Goal: Information Seeking & Learning: Find specific fact

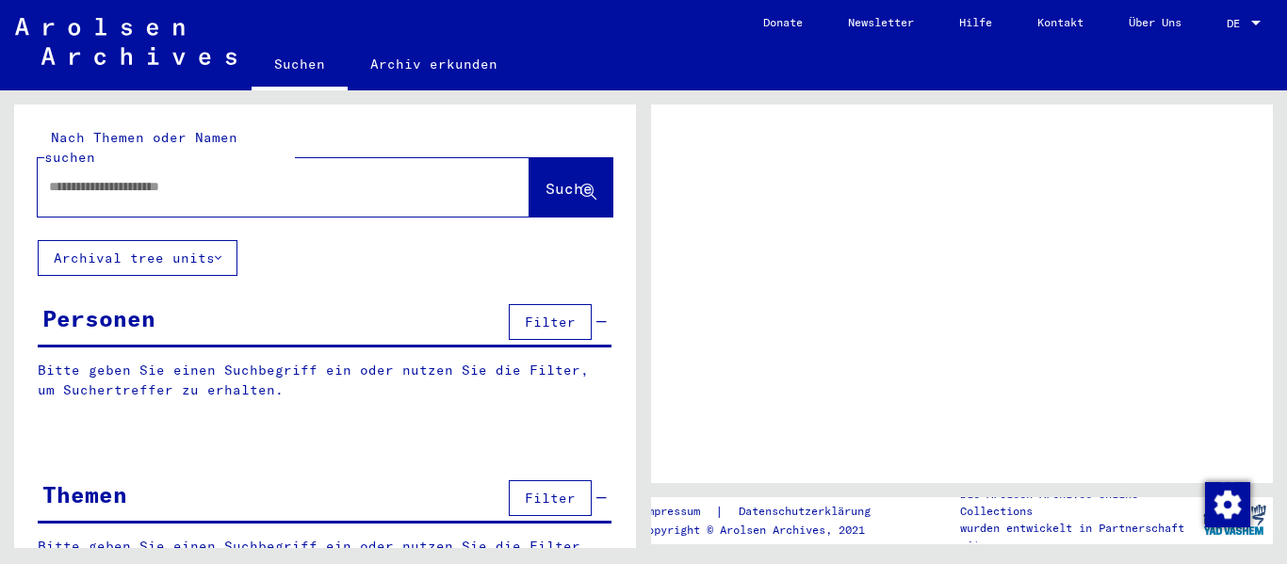
click at [118, 177] on input "text" at bounding box center [266, 187] width 435 height 20
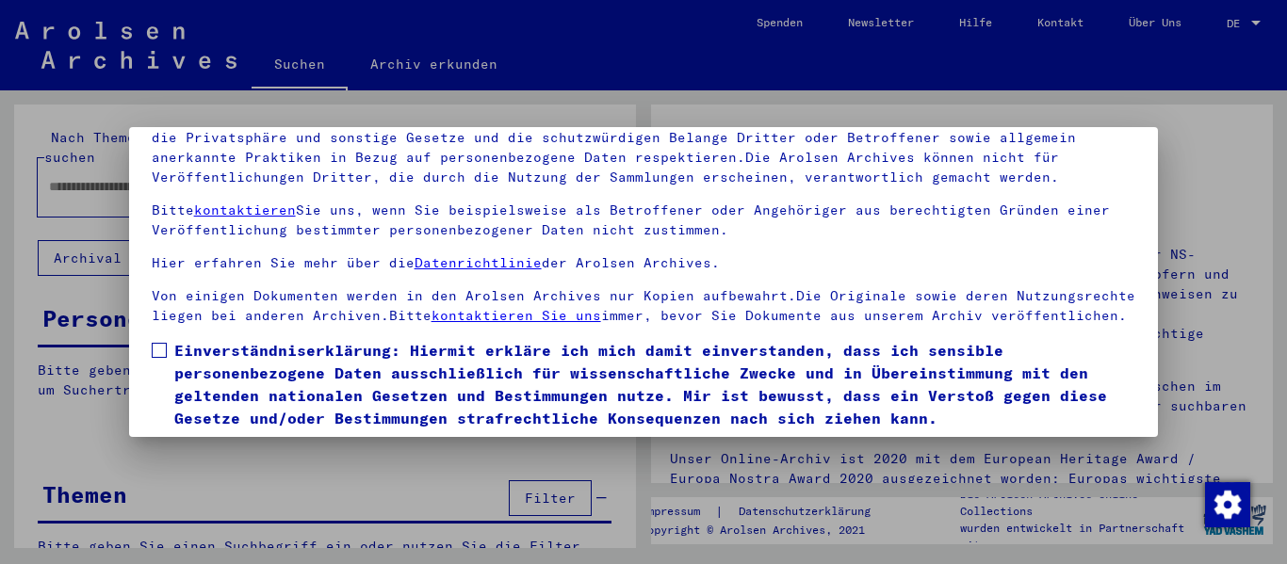
scroll to position [151, 0]
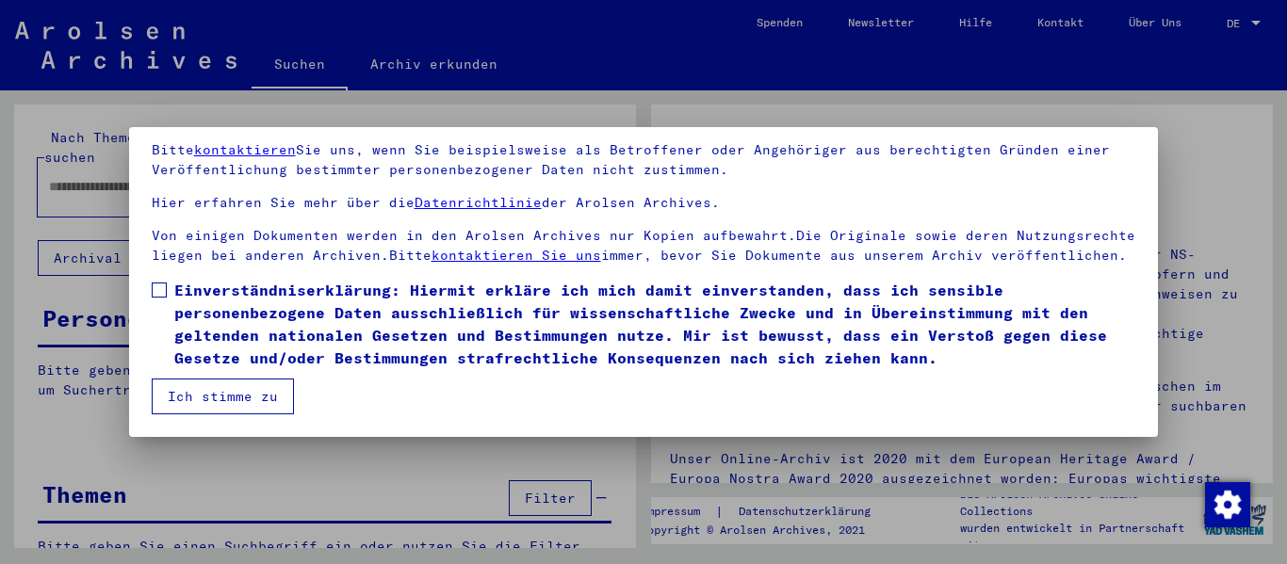
click at [163, 285] on span at bounding box center [159, 290] width 15 height 15
click at [168, 385] on button "Ich stimme zu" at bounding box center [223, 397] width 142 height 36
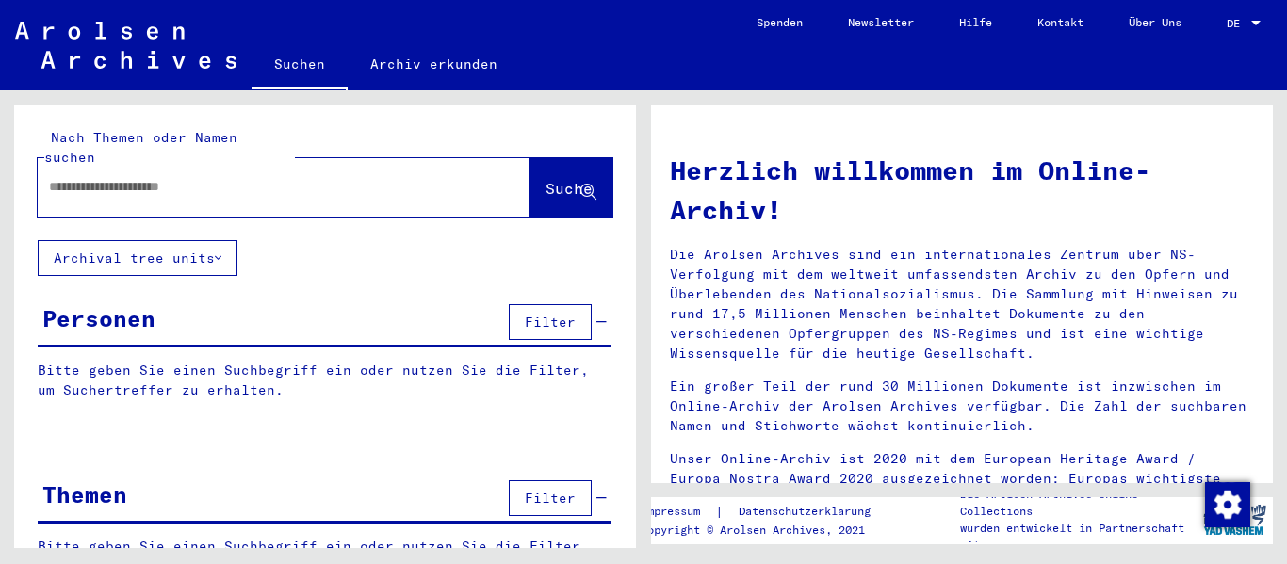
click at [322, 182] on div at bounding box center [255, 187] width 435 height 42
click at [1258, 22] on div at bounding box center [1255, 23] width 9 height 5
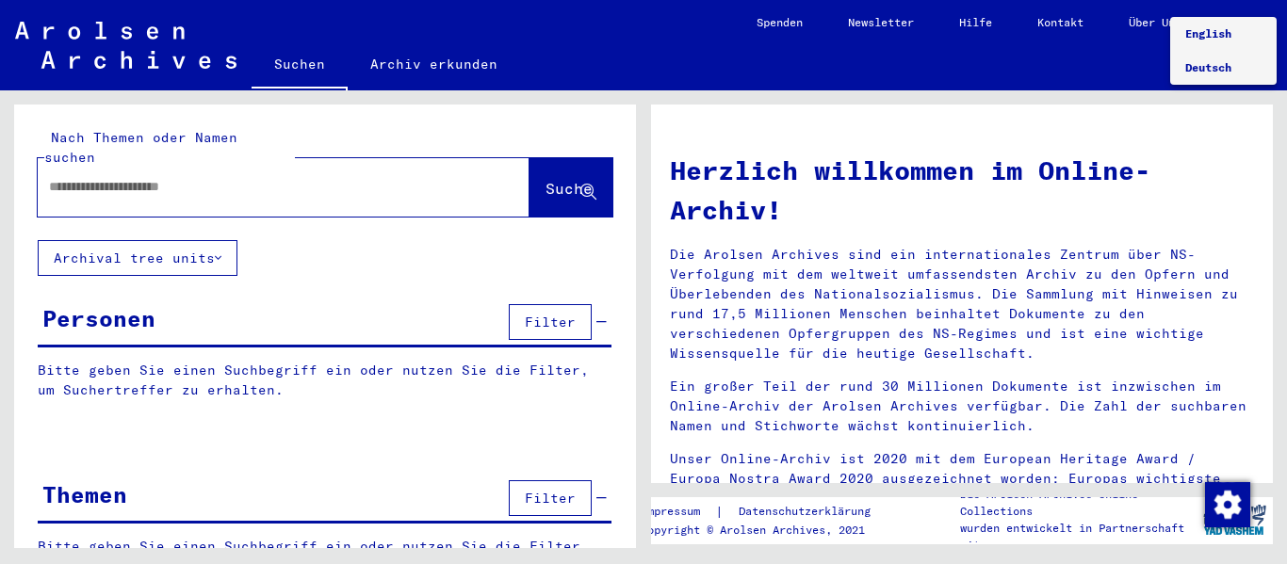
click at [1209, 60] on span "Deutsch" at bounding box center [1208, 67] width 46 height 14
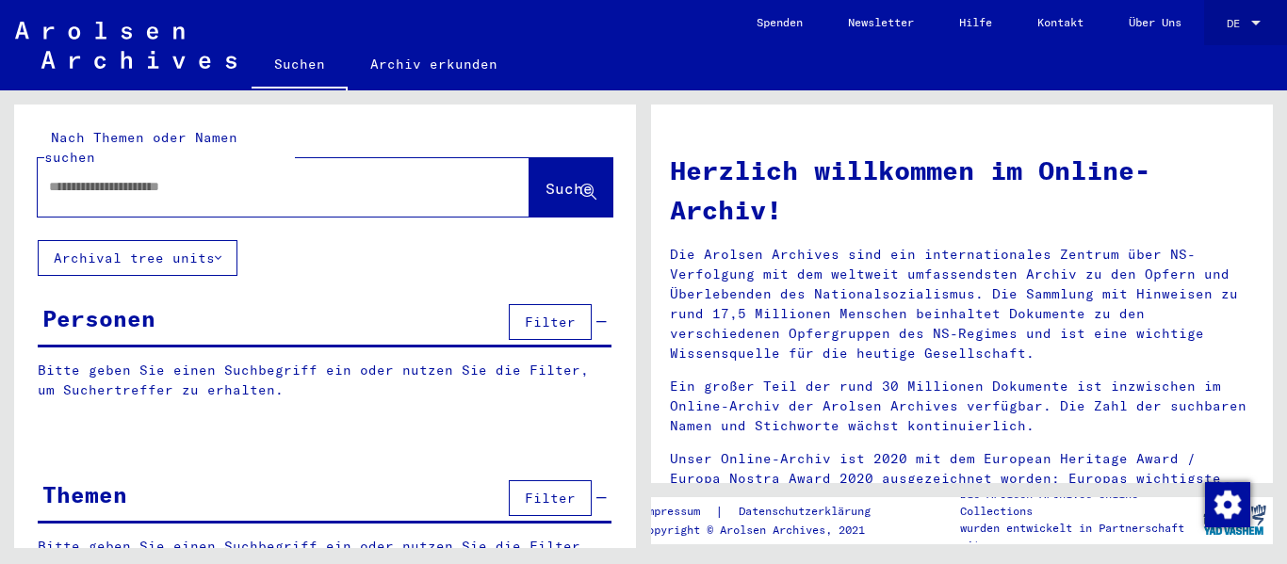
click at [1263, 21] on div at bounding box center [1255, 23] width 17 height 13
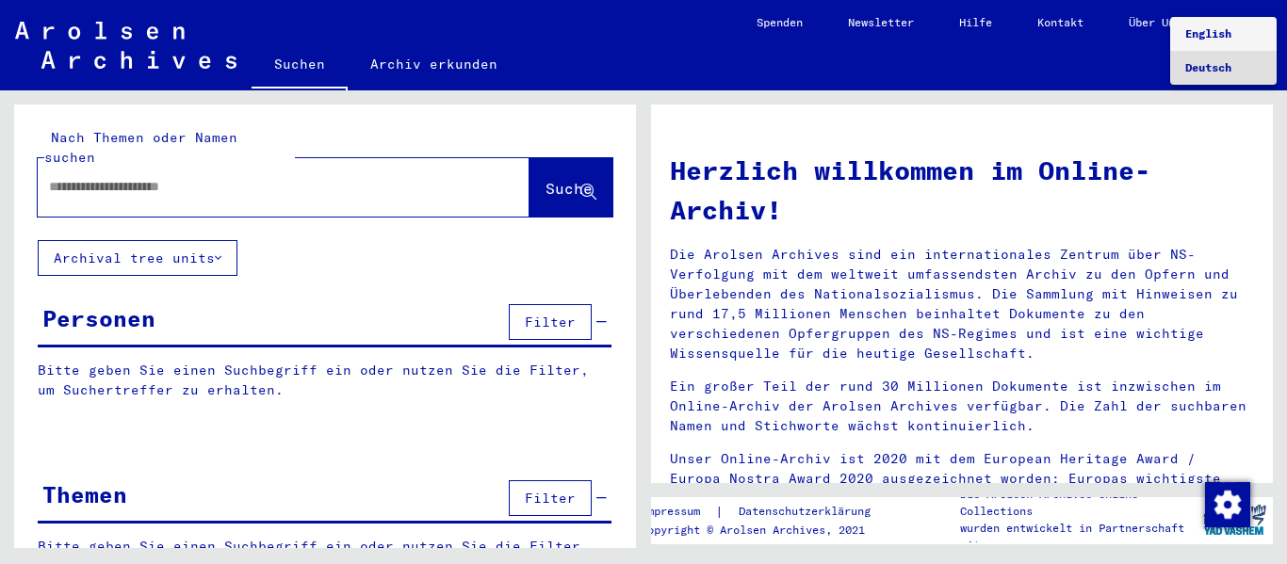
click at [1202, 35] on span "English" at bounding box center [1208, 33] width 46 height 14
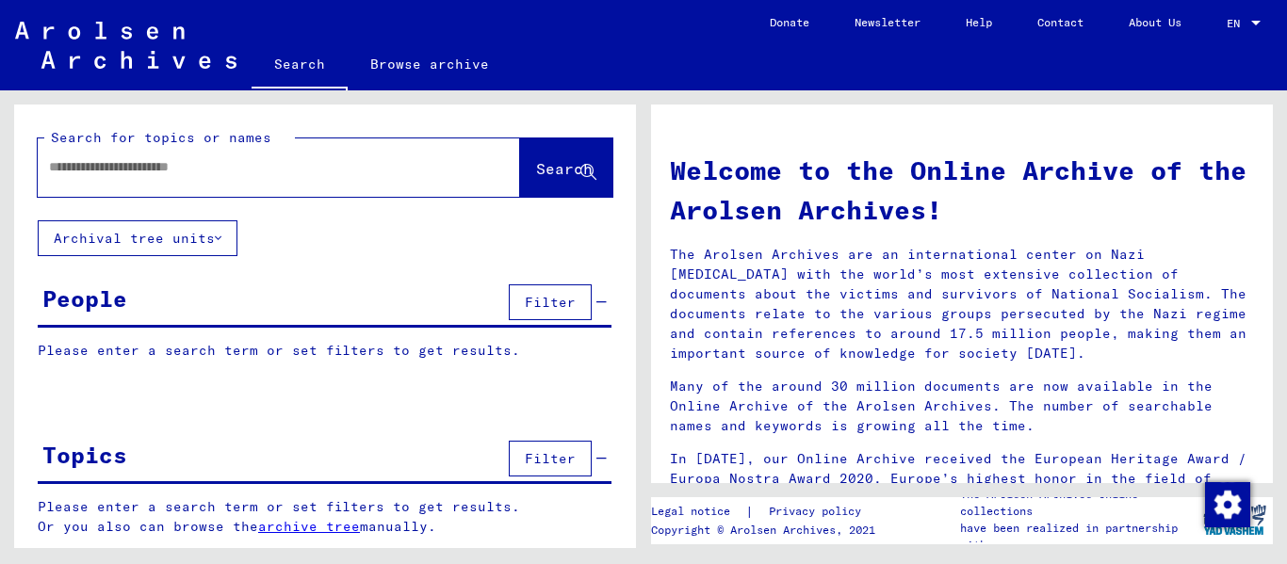
click at [46, 167] on div at bounding box center [251, 167] width 426 height 42
click at [57, 164] on input "text" at bounding box center [256, 167] width 414 height 20
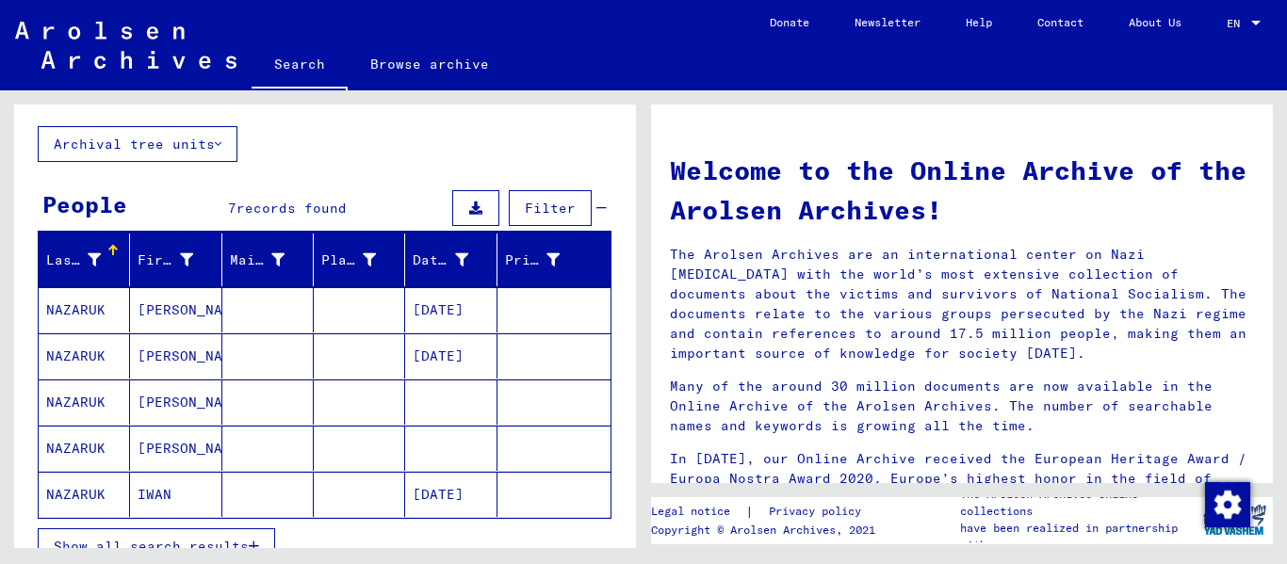
scroll to position [188, 0]
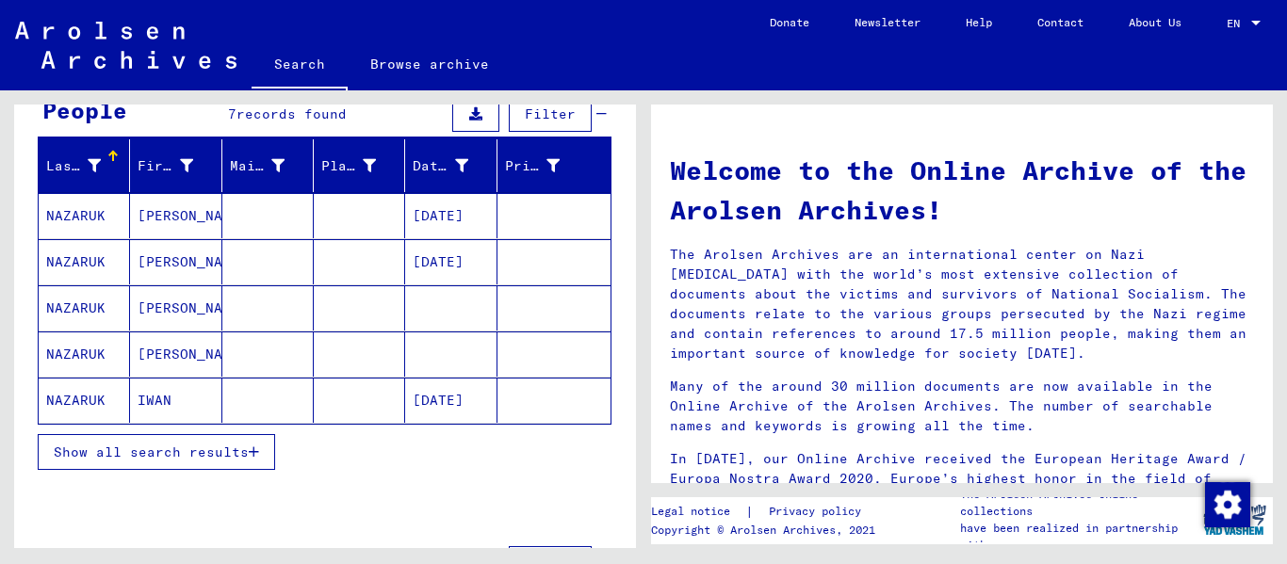
click at [264, 456] on button "Show all search results" at bounding box center [156, 452] width 237 height 36
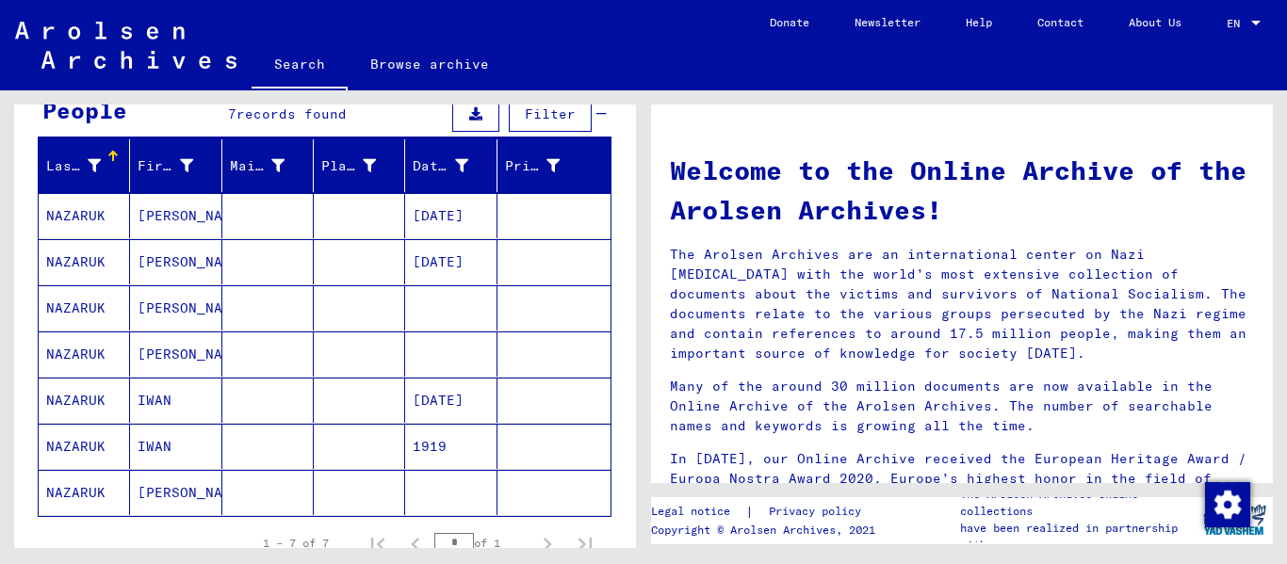
click at [442, 207] on mat-cell "[DATE]" at bounding box center [450, 215] width 91 height 45
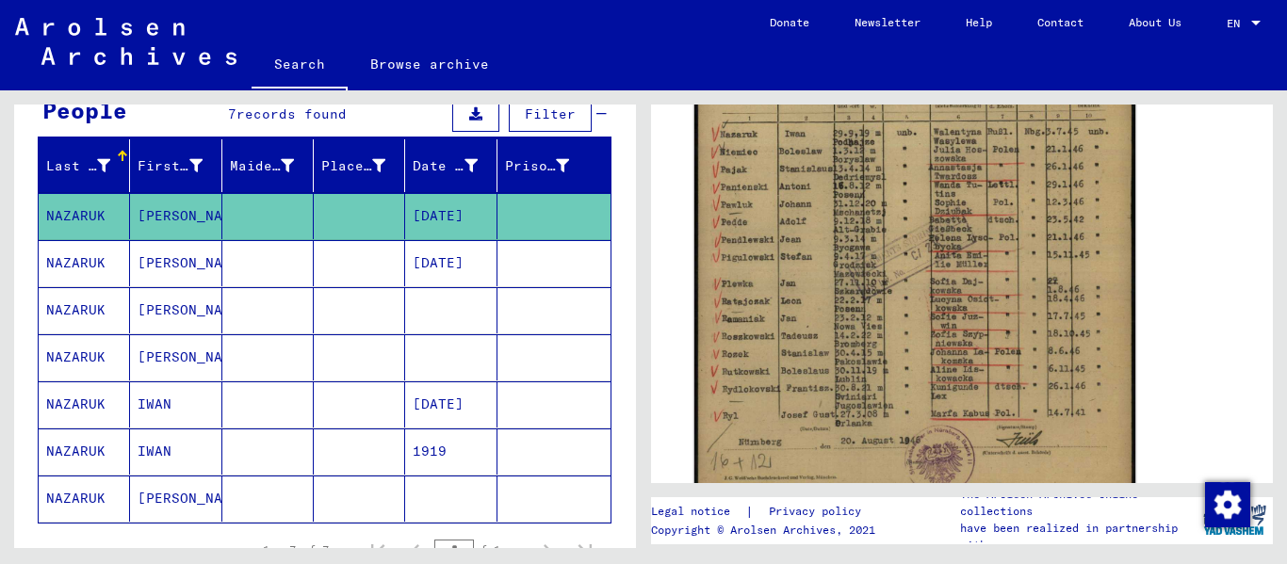
scroll to position [471, 0]
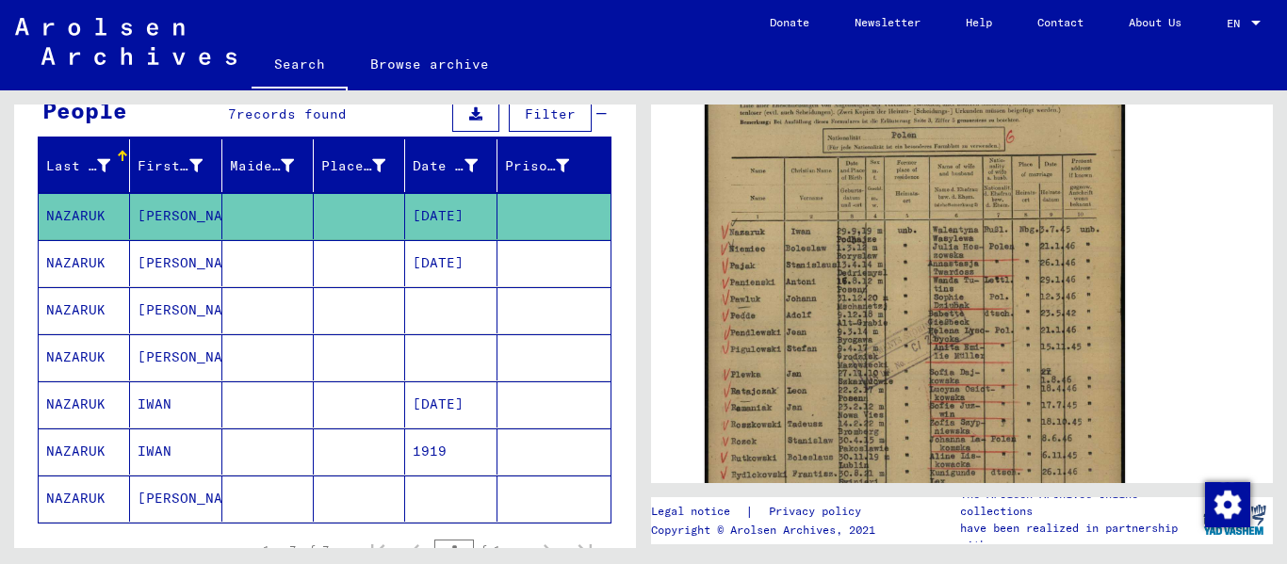
click at [438, 262] on mat-cell "[DATE]" at bounding box center [450, 263] width 91 height 46
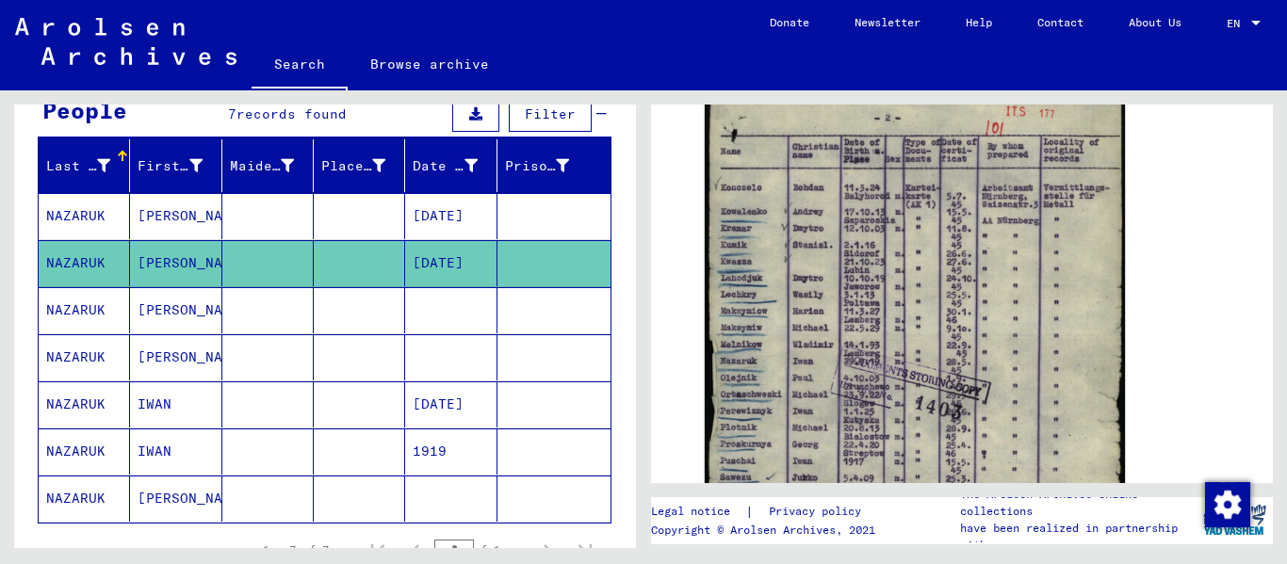
scroll to position [438, 0]
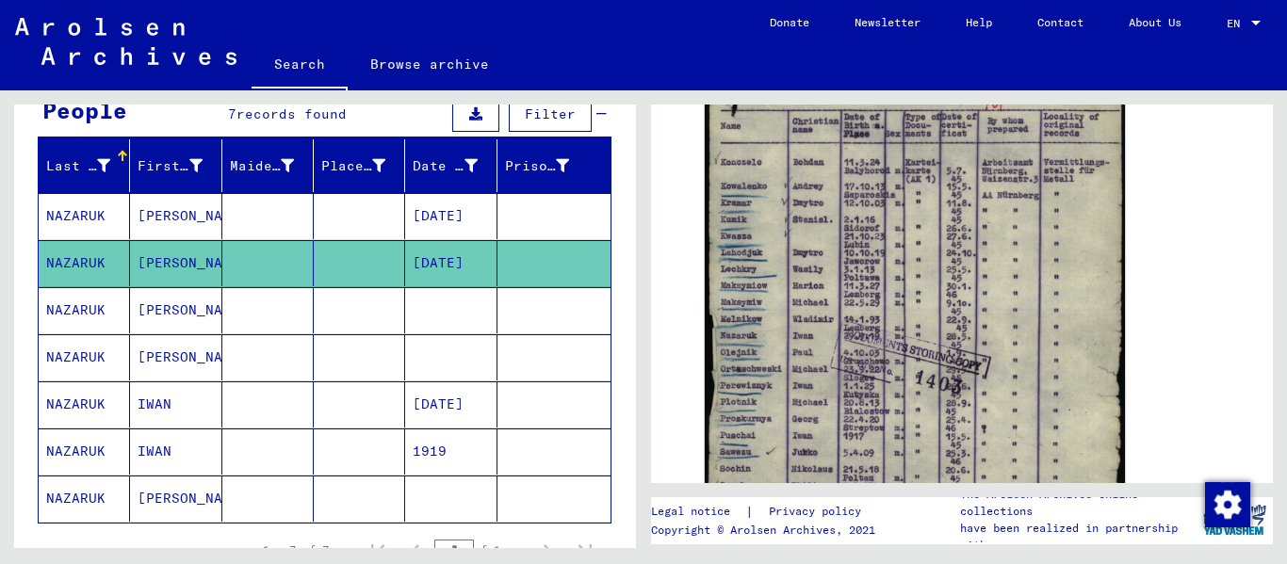
click at [416, 394] on mat-cell "[DATE]" at bounding box center [450, 404] width 91 height 46
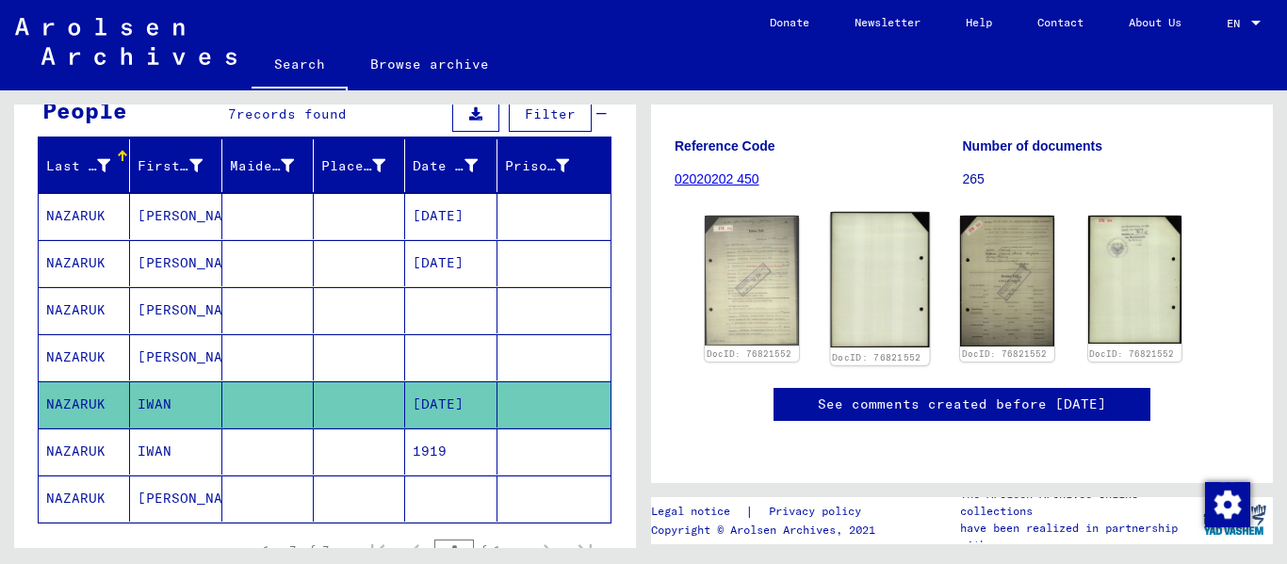
scroll to position [283, 0]
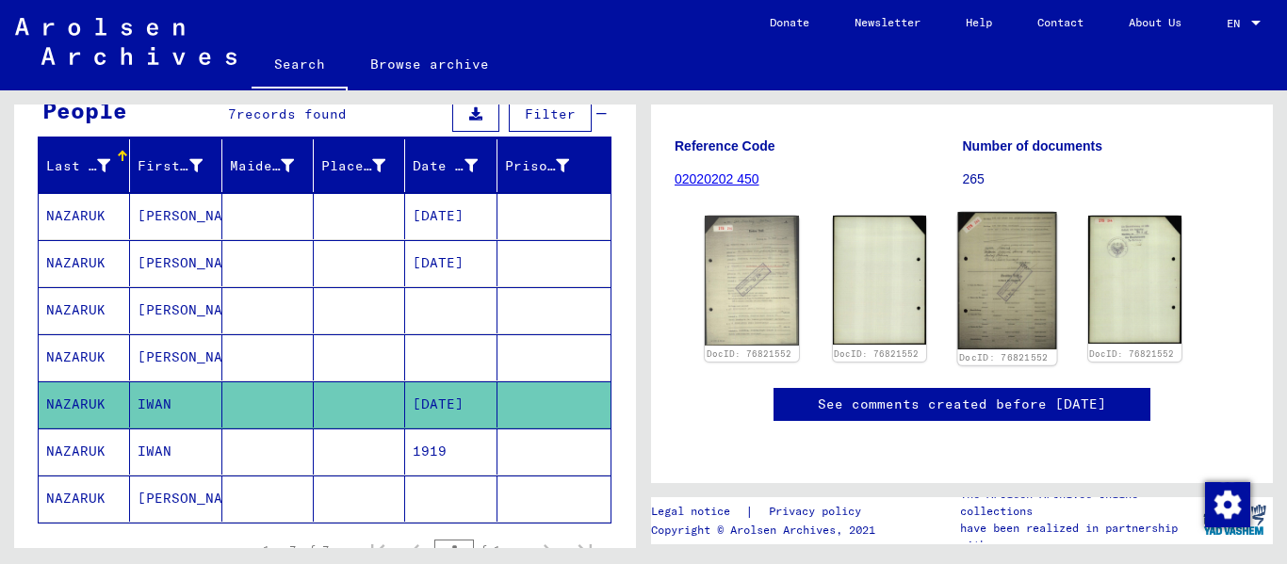
click at [977, 253] on img at bounding box center [1007, 281] width 98 height 138
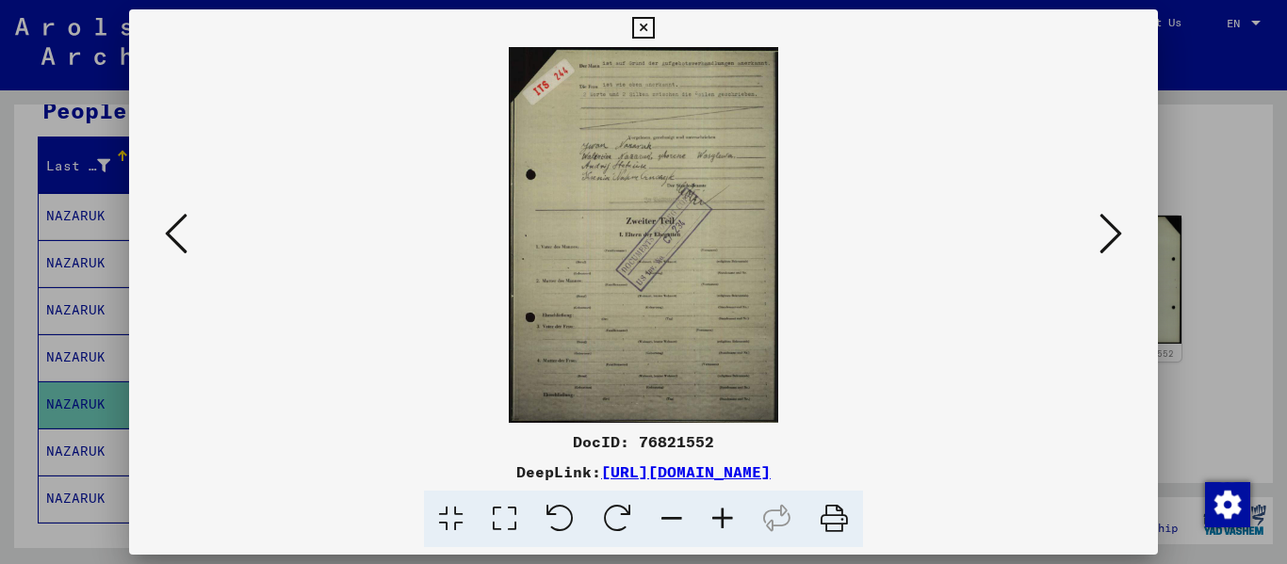
click at [638, 31] on icon at bounding box center [643, 28] width 22 height 23
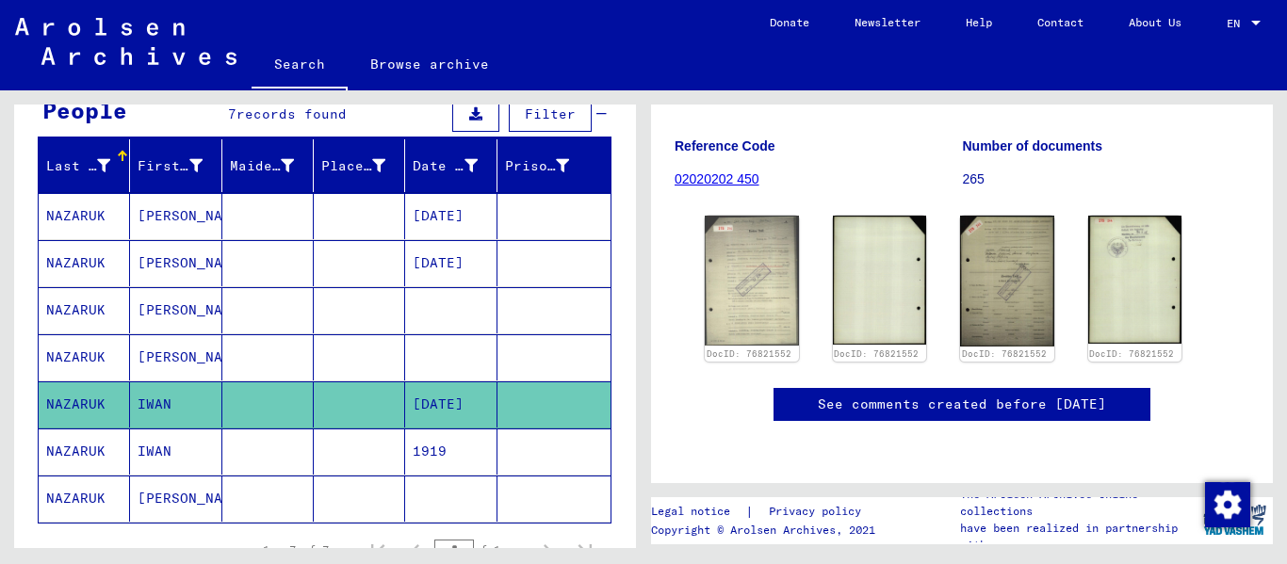
click at [414, 457] on mat-cell "1919" at bounding box center [450, 452] width 91 height 46
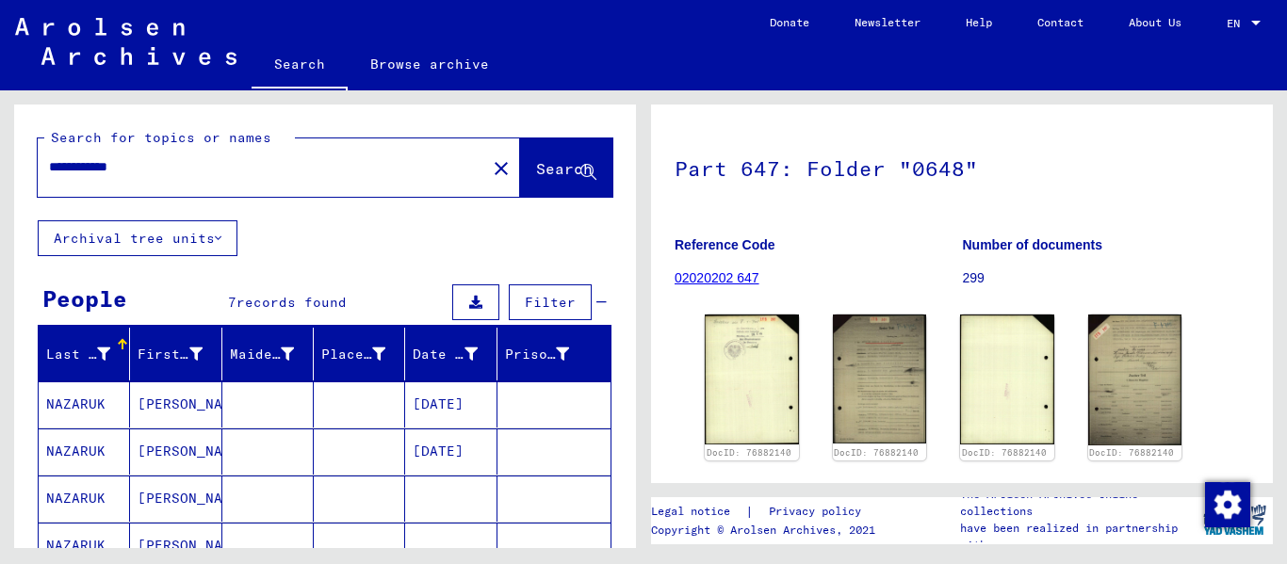
drag, startPoint x: 111, startPoint y: 164, endPoint x: 199, endPoint y: 163, distance: 87.6
click at [197, 163] on input "**********" at bounding box center [262, 167] width 426 height 20
type input "**********"
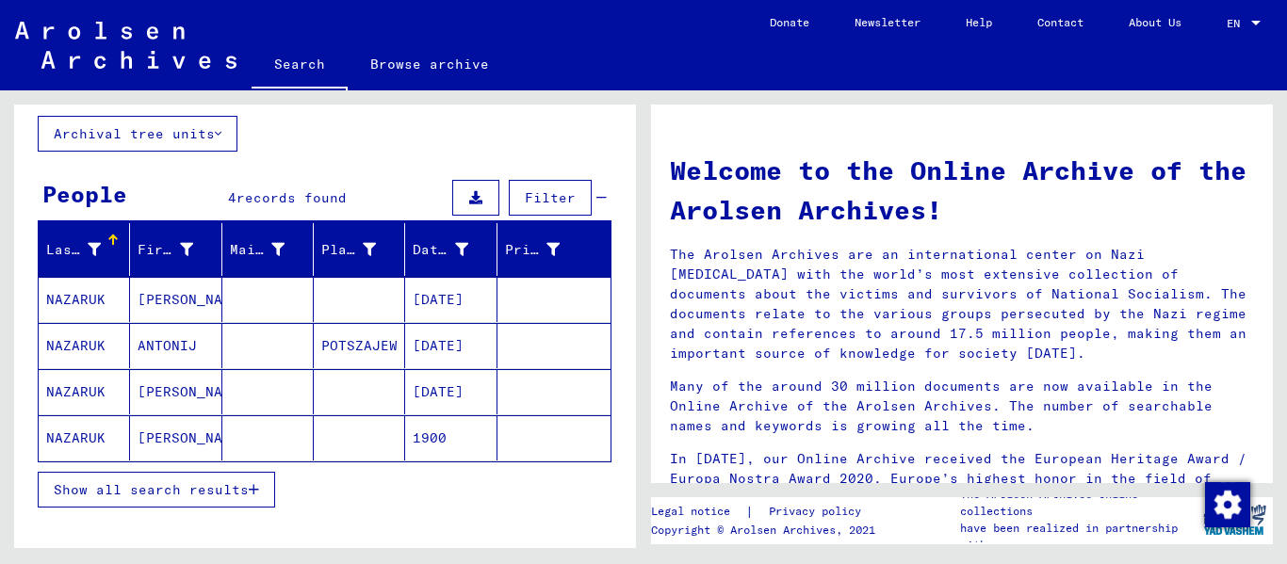
scroll to position [188, 0]
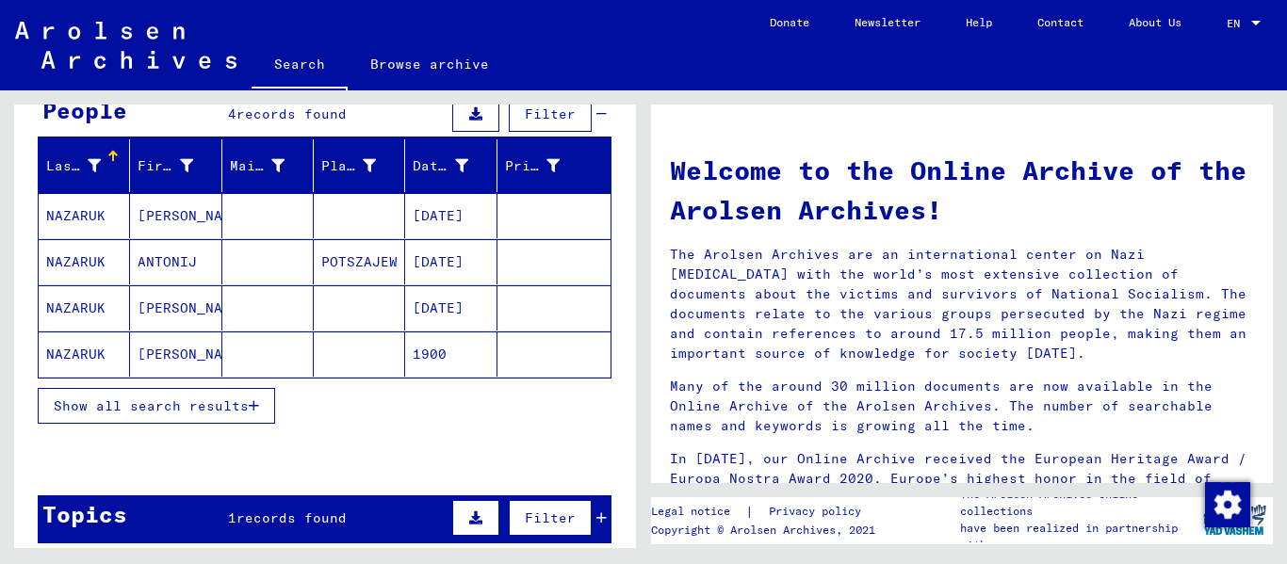
click at [184, 358] on mat-cell "[PERSON_NAME]" at bounding box center [175, 354] width 91 height 45
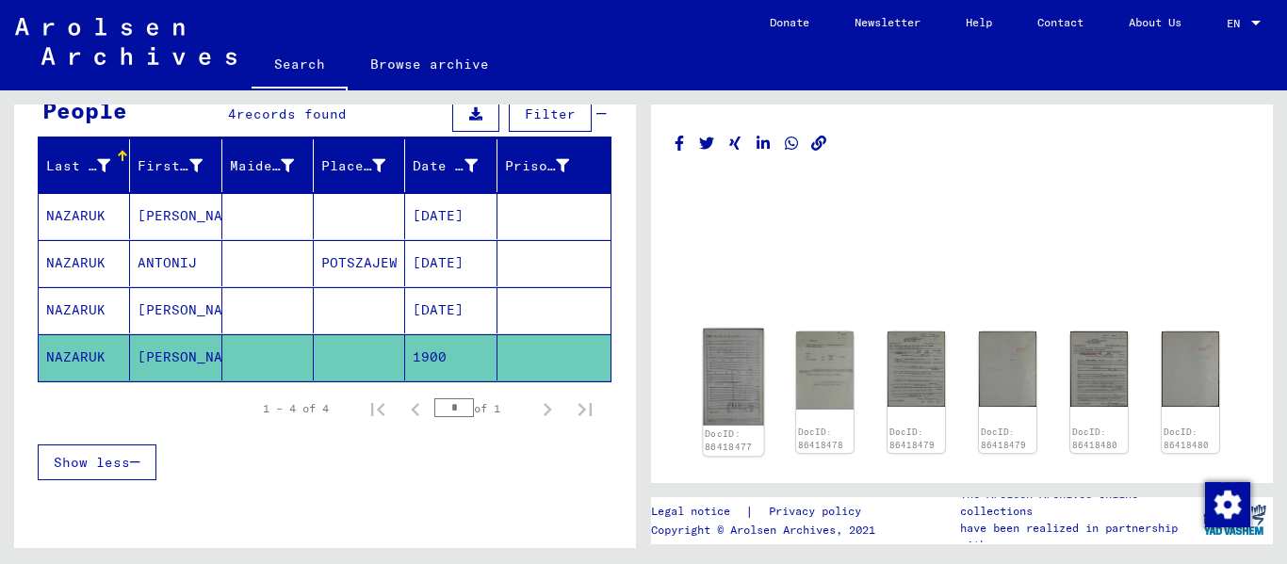
click at [730, 399] on img at bounding box center [733, 377] width 60 height 97
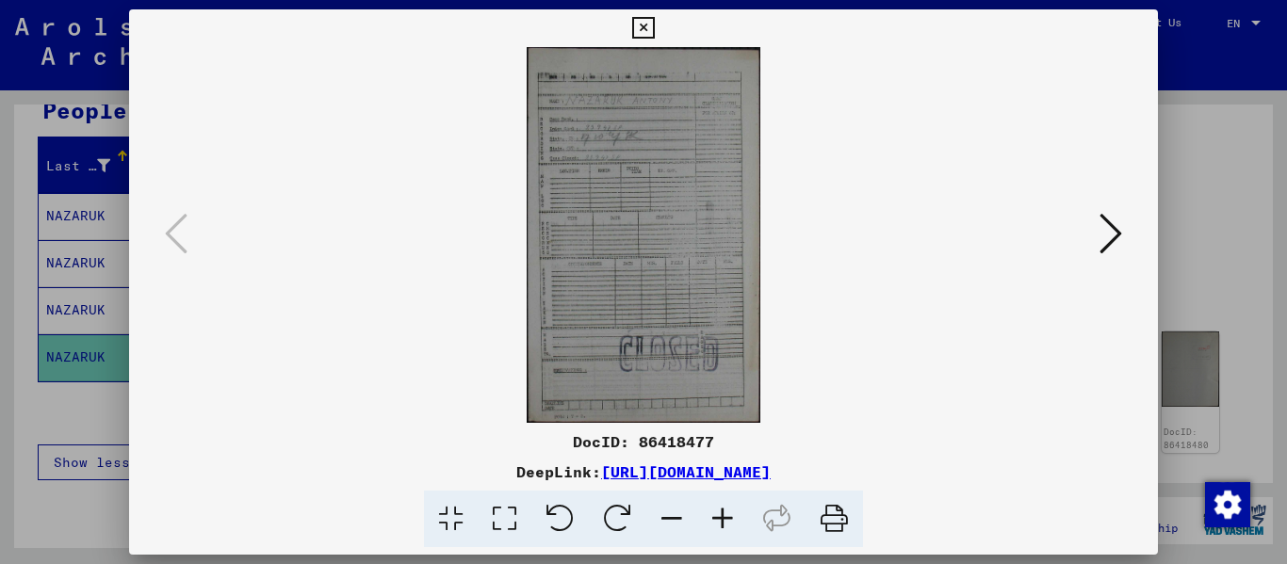
click at [726, 510] on icon at bounding box center [722, 519] width 51 height 57
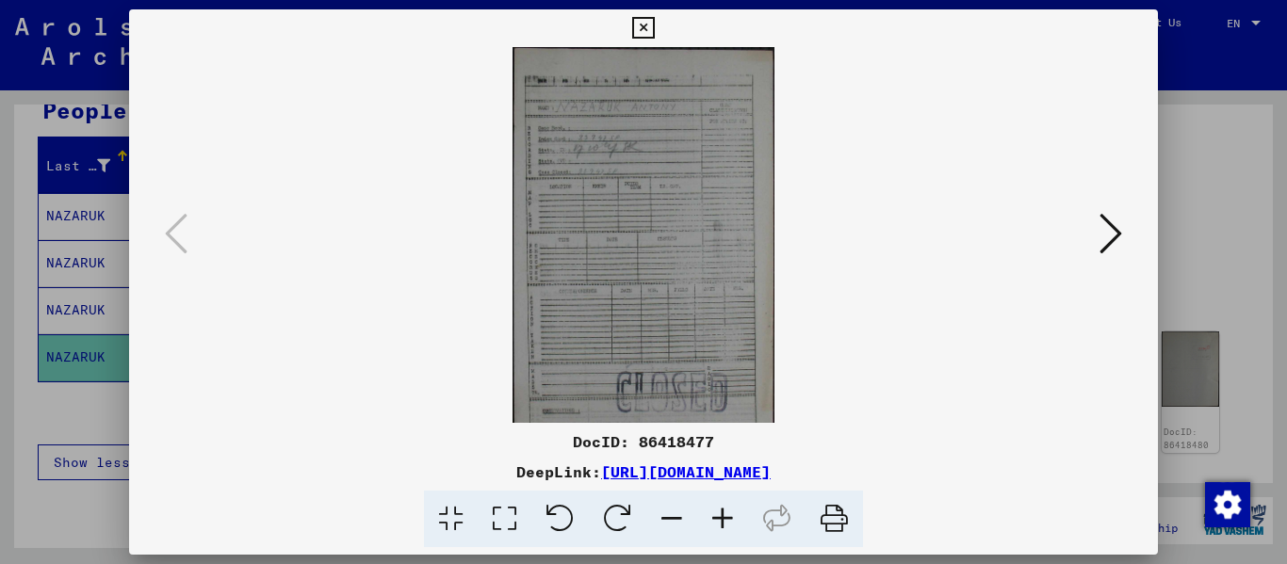
click at [726, 510] on icon at bounding box center [722, 519] width 51 height 57
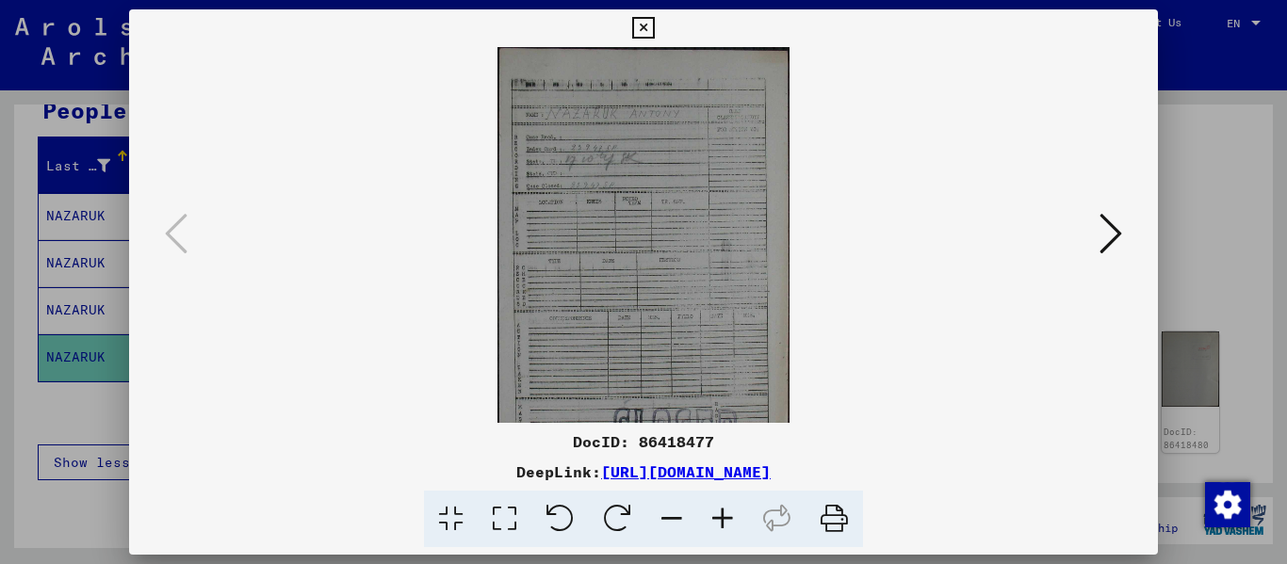
click at [726, 510] on icon at bounding box center [722, 519] width 51 height 57
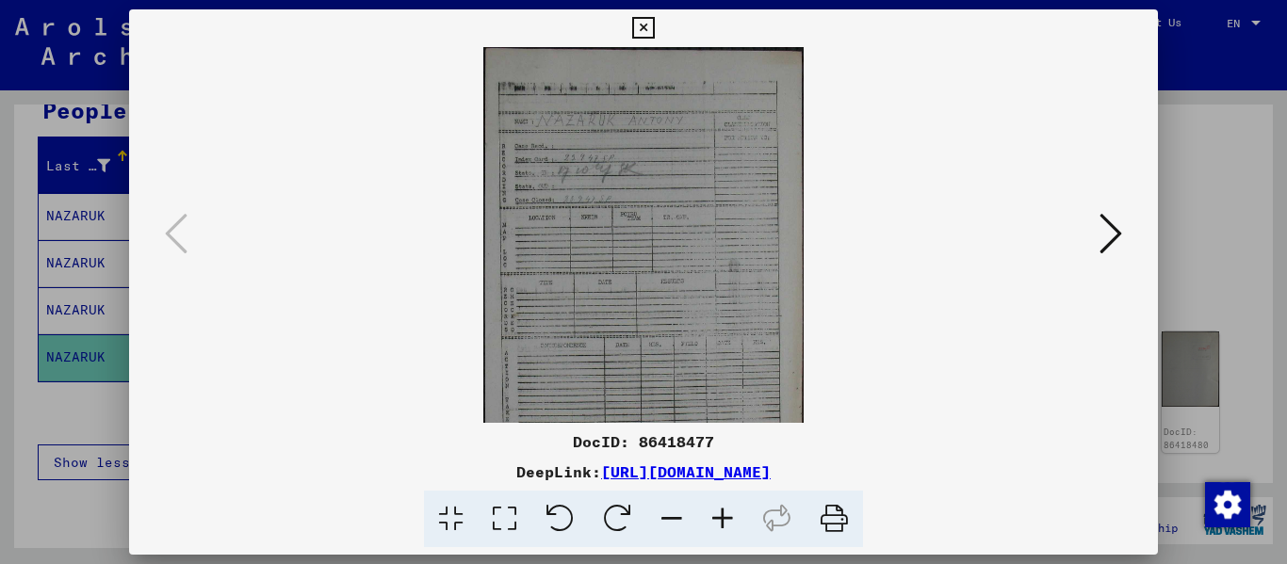
click at [726, 510] on icon at bounding box center [722, 519] width 51 height 57
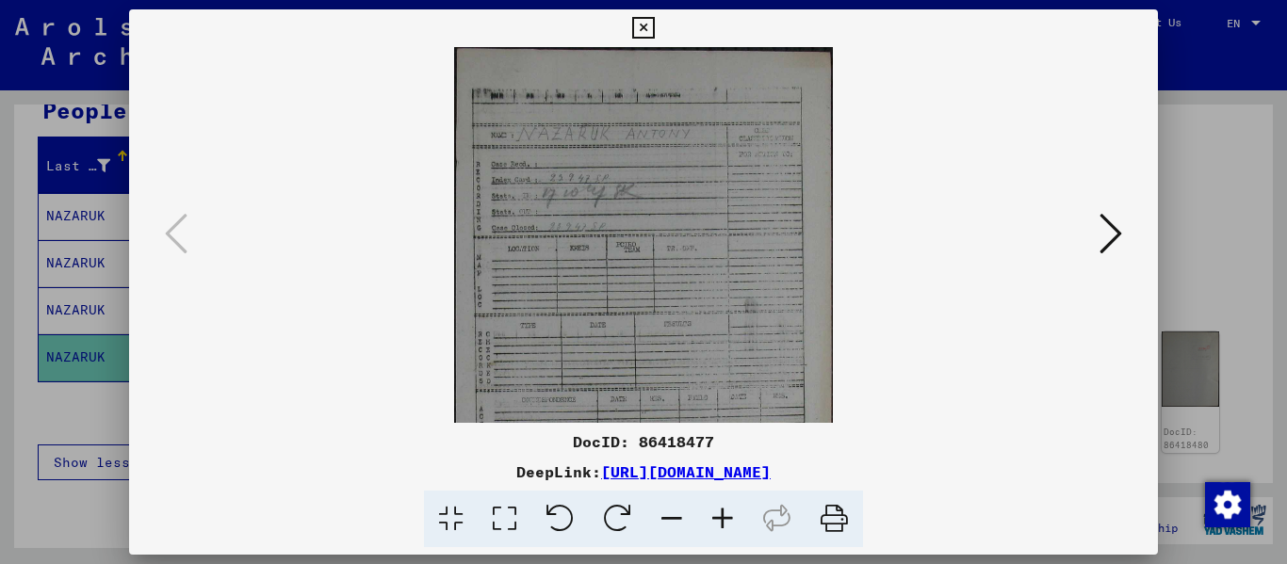
click at [726, 510] on icon at bounding box center [722, 519] width 51 height 57
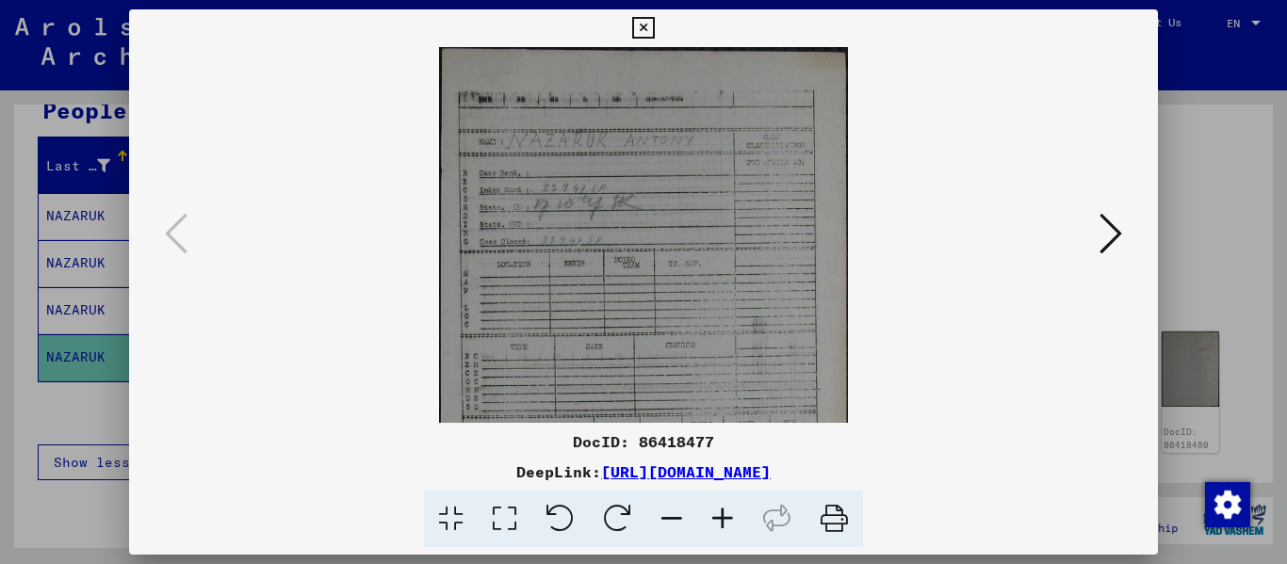
click at [726, 510] on icon at bounding box center [722, 519] width 51 height 57
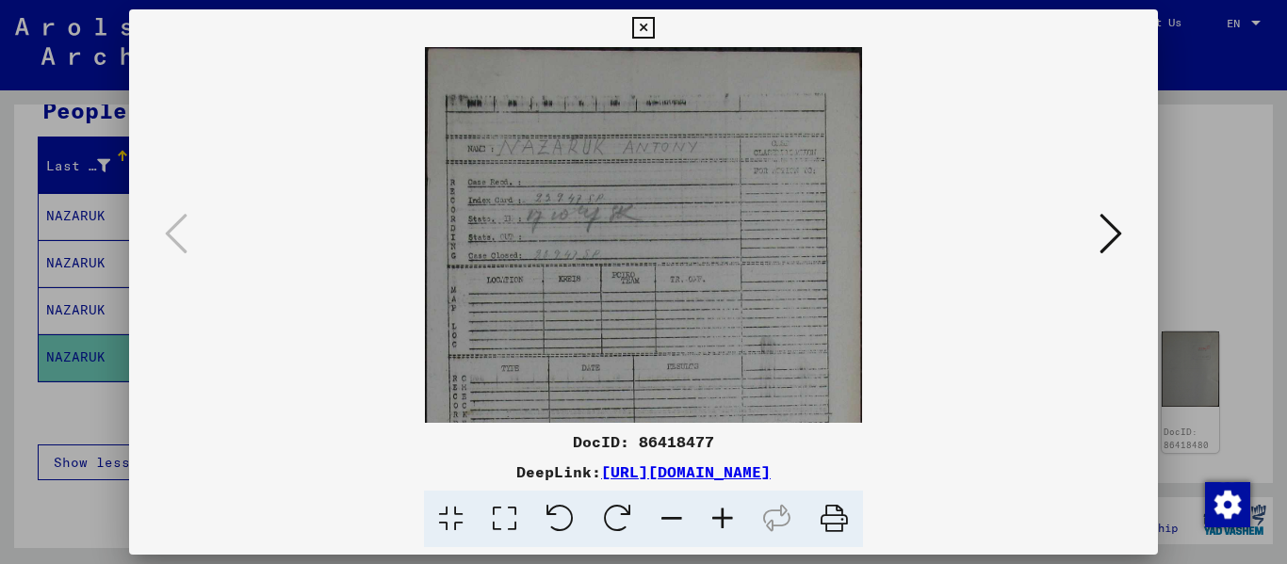
click at [726, 510] on icon at bounding box center [722, 519] width 51 height 57
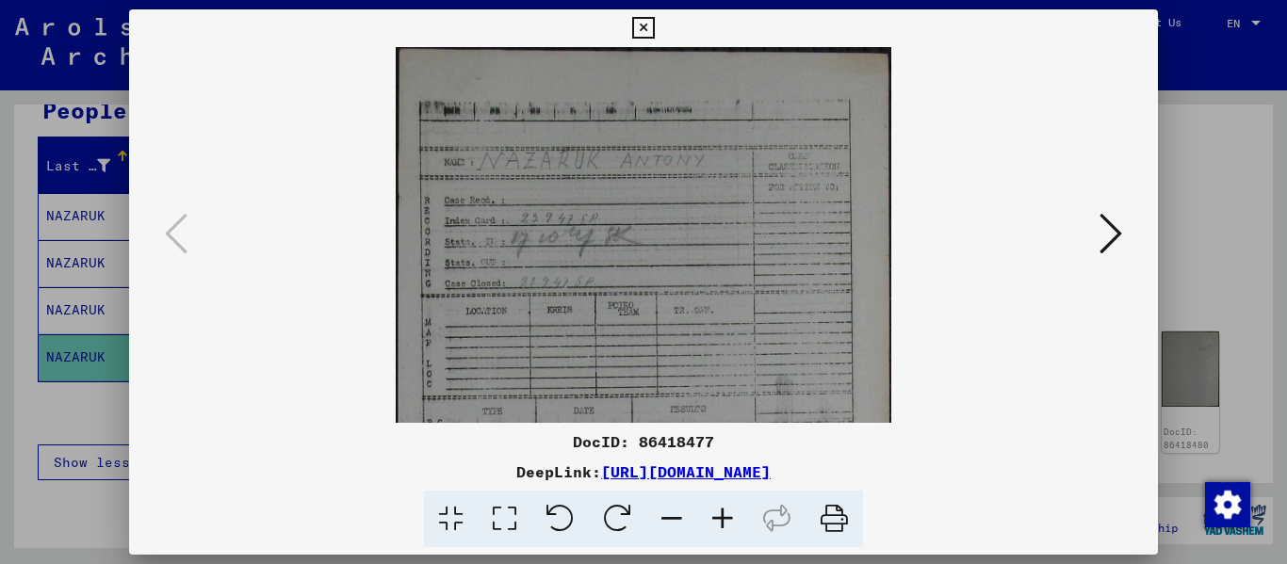
click at [726, 510] on icon at bounding box center [722, 519] width 51 height 57
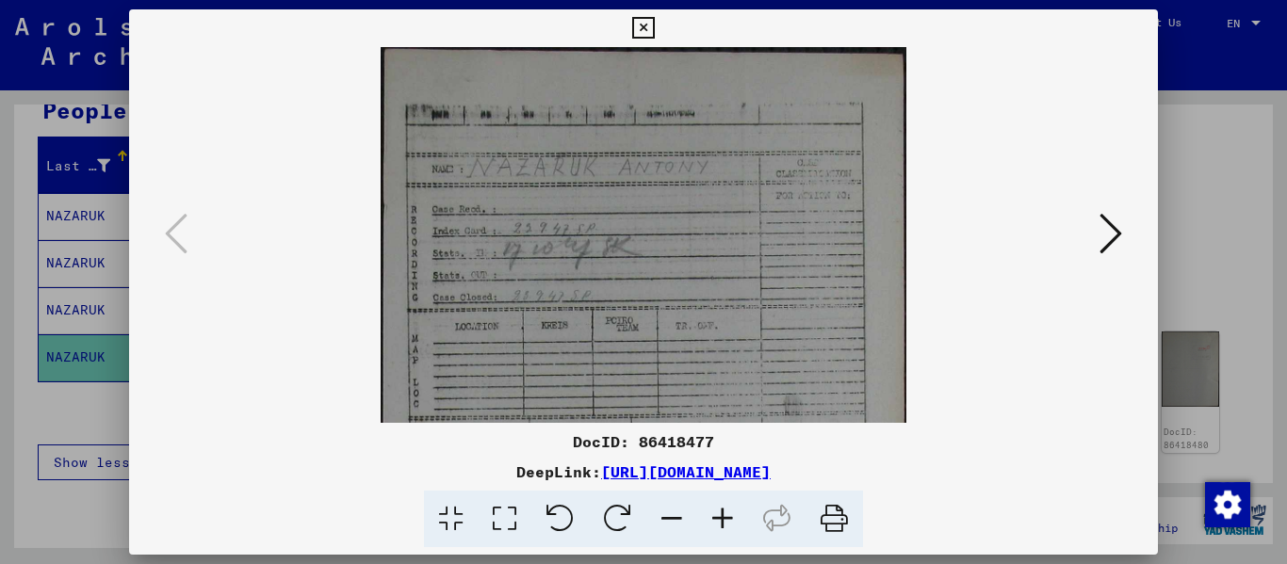
click at [726, 510] on icon at bounding box center [722, 519] width 51 height 57
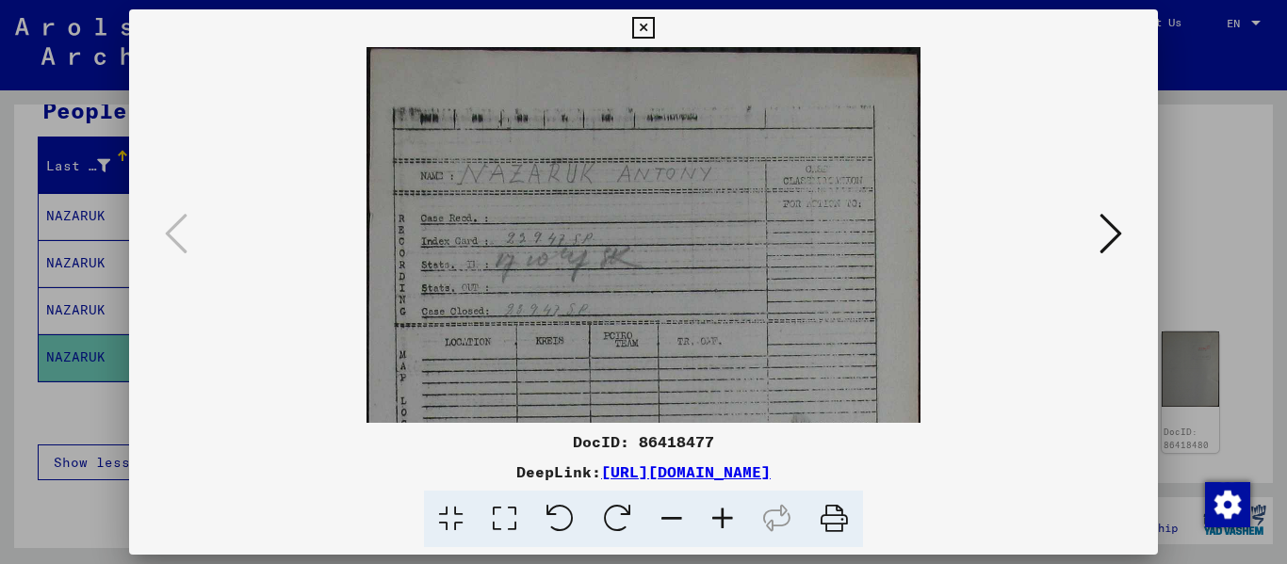
click at [726, 510] on icon at bounding box center [722, 519] width 51 height 57
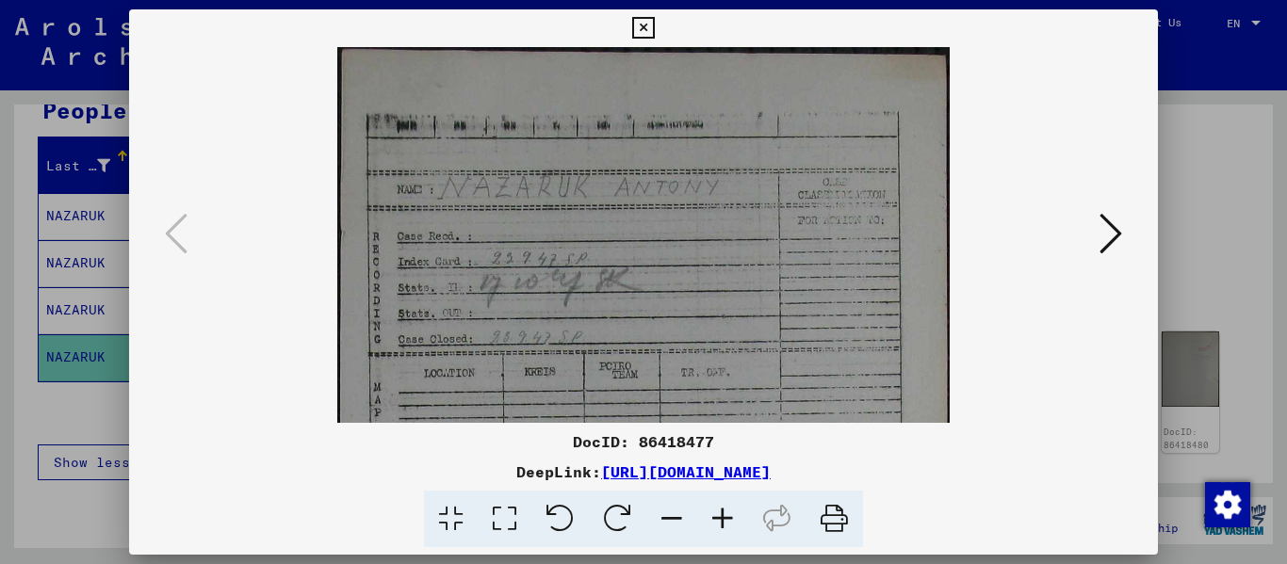
click at [726, 510] on icon at bounding box center [722, 519] width 51 height 57
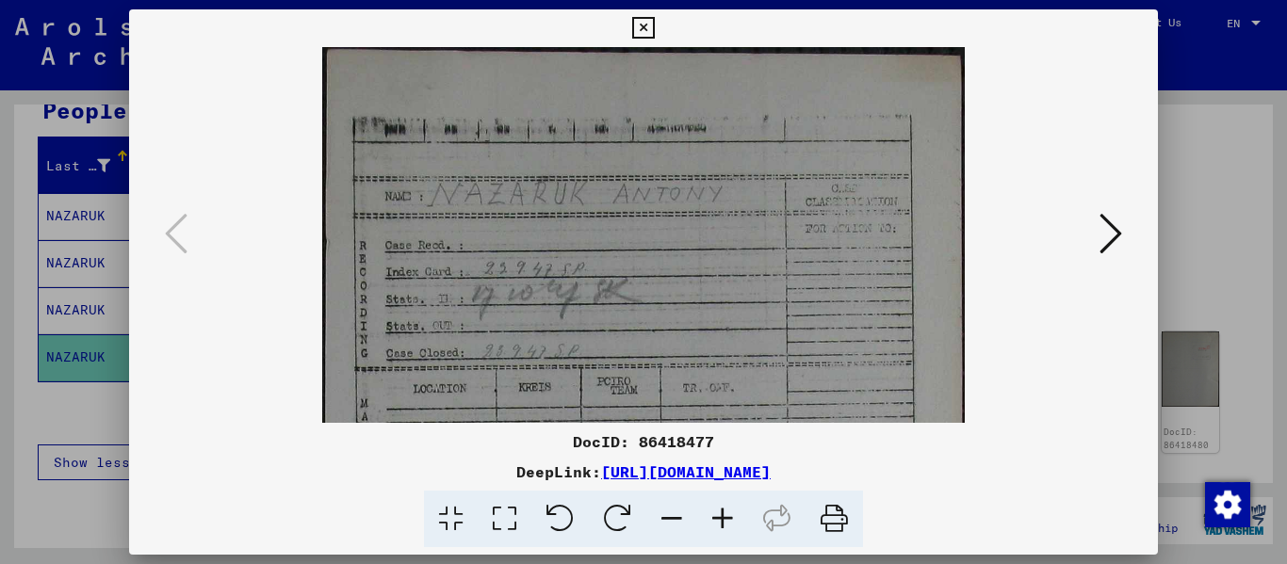
click at [726, 510] on icon at bounding box center [722, 519] width 51 height 57
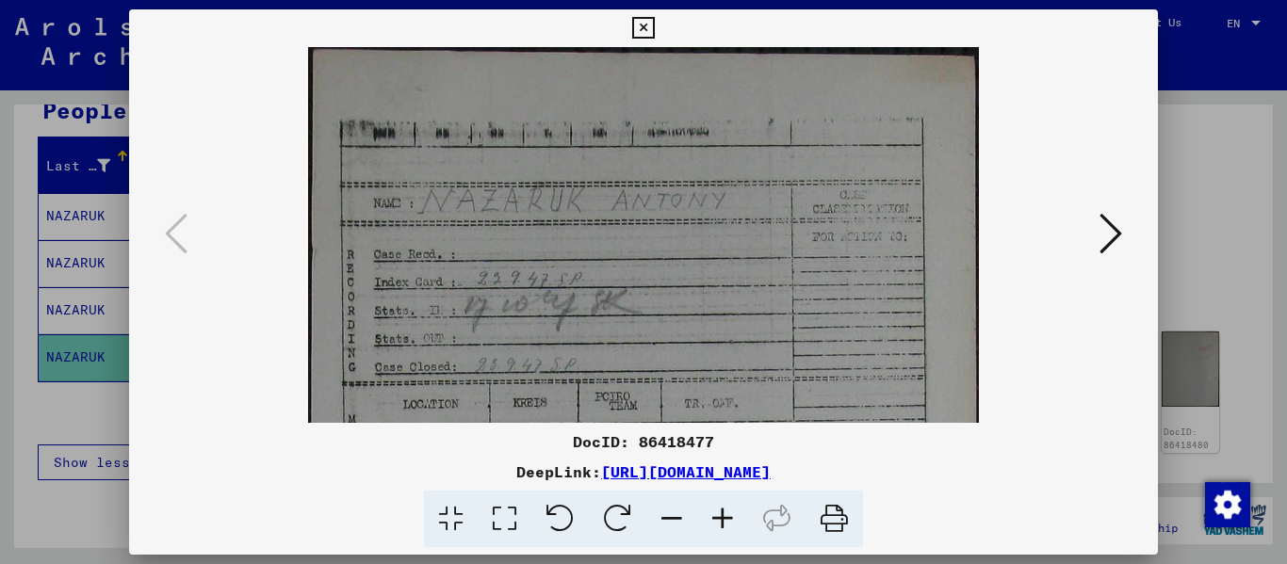
click at [726, 510] on icon at bounding box center [722, 519] width 51 height 57
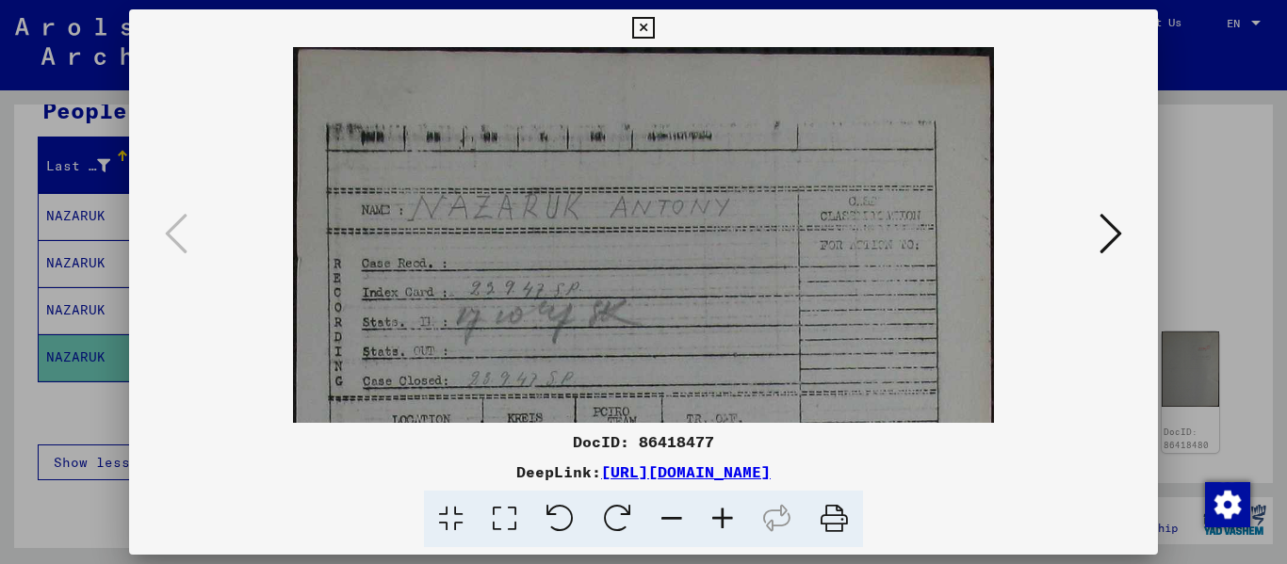
click at [726, 510] on icon at bounding box center [722, 519] width 51 height 57
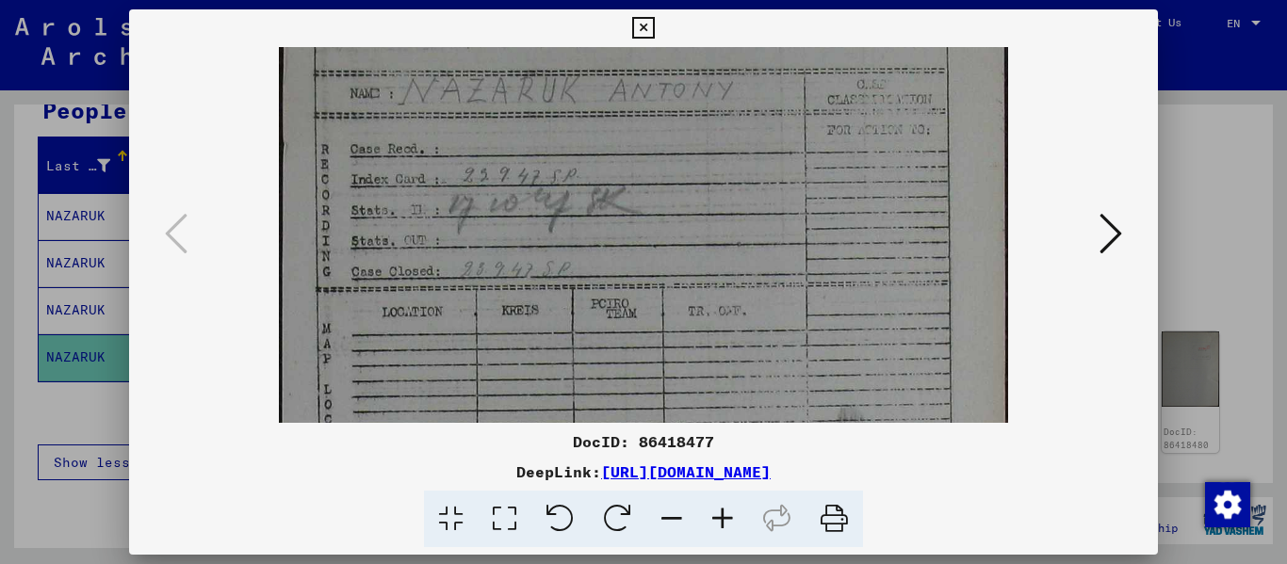
drag, startPoint x: 711, startPoint y: 347, endPoint x: 732, endPoint y: 226, distance: 122.3
click at [732, 226] on img at bounding box center [644, 512] width 730 height 1176
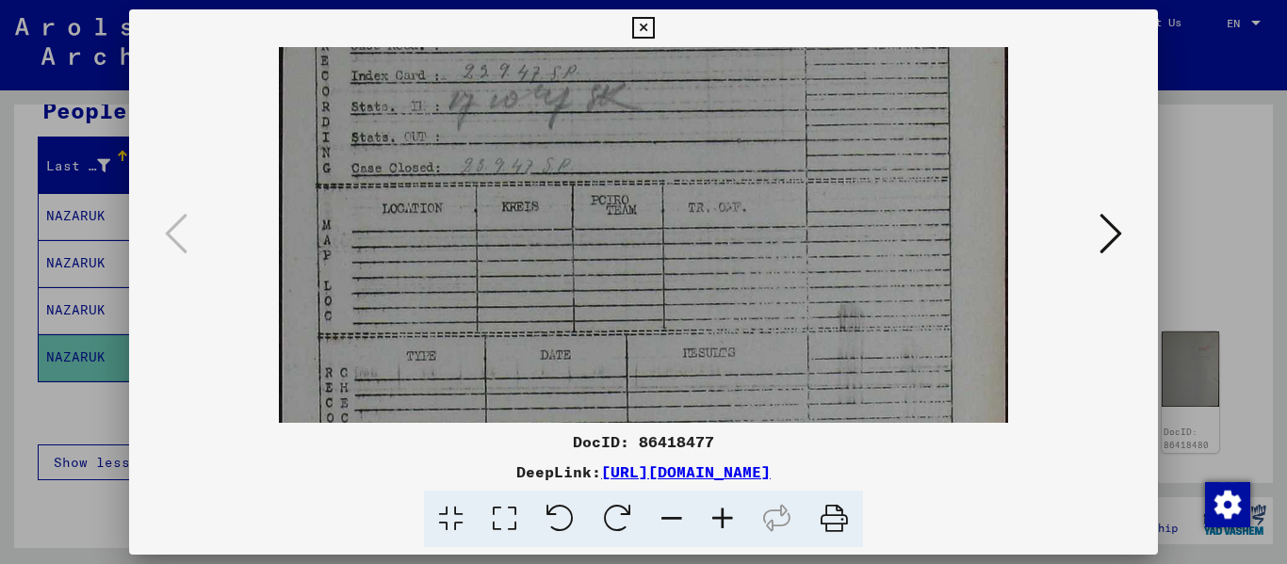
scroll to position [370, 0]
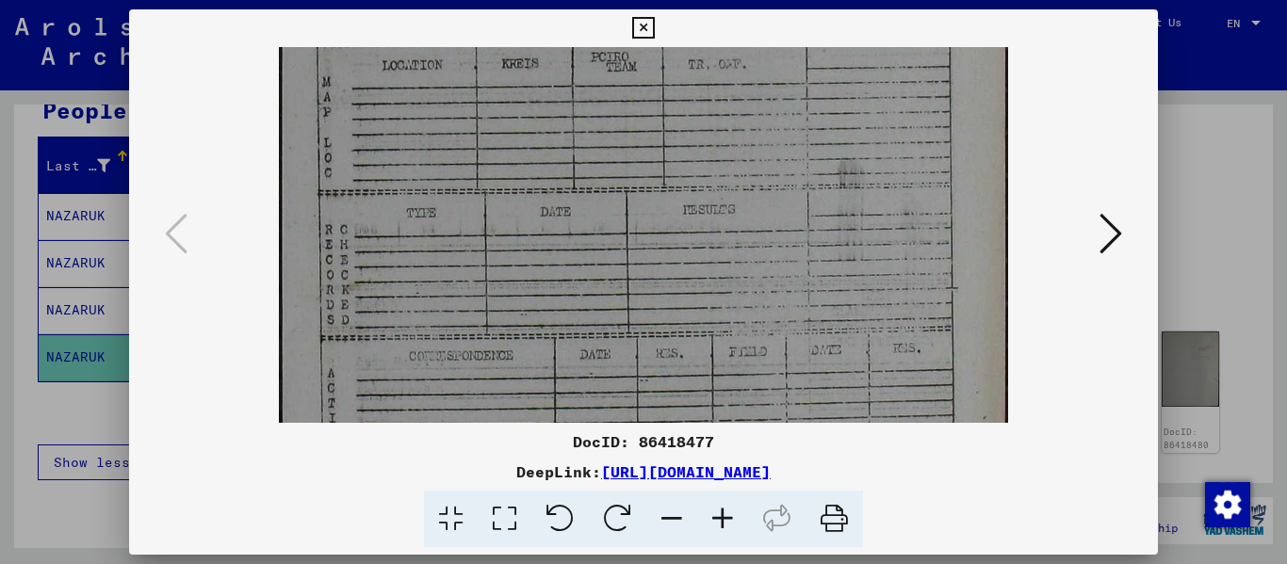
drag, startPoint x: 767, startPoint y: 309, endPoint x: 793, endPoint y: 90, distance: 220.1
click at [791, 62] on img at bounding box center [644, 265] width 730 height 1176
click at [1116, 241] on icon at bounding box center [1110, 233] width 23 height 45
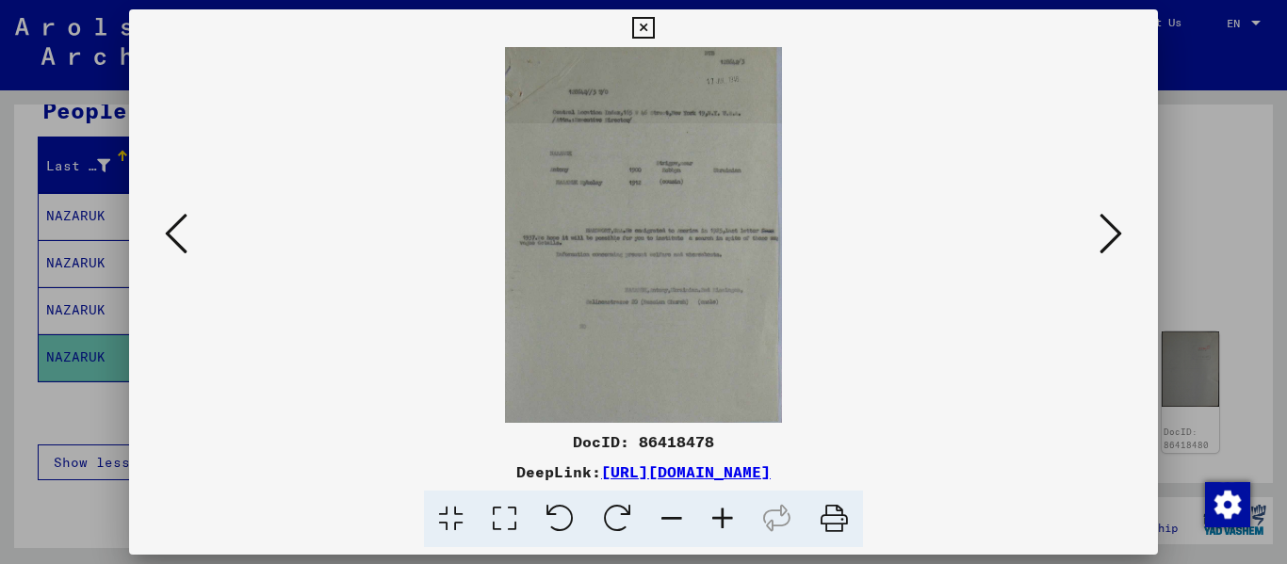
click at [715, 527] on icon at bounding box center [722, 519] width 51 height 57
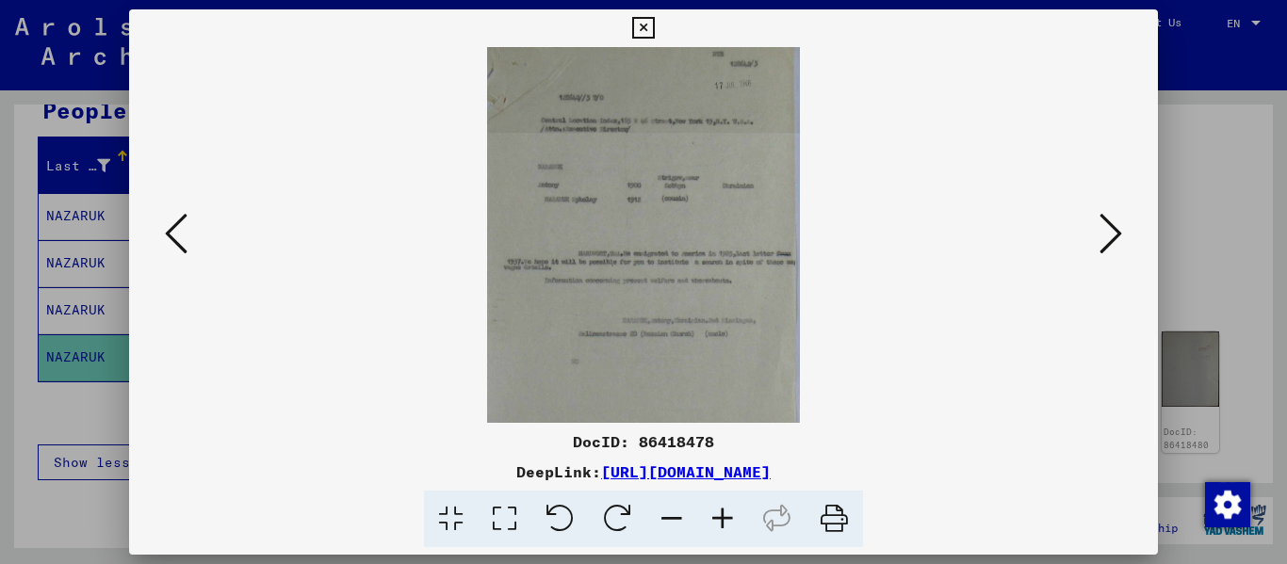
click at [716, 526] on icon at bounding box center [722, 519] width 51 height 57
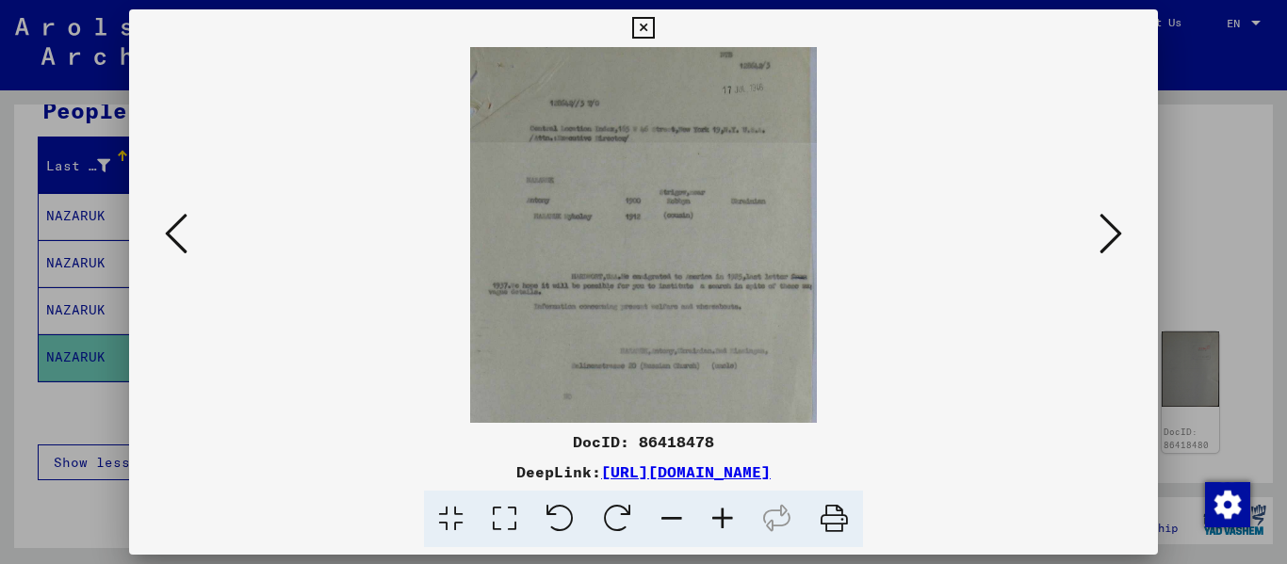
click at [717, 526] on icon at bounding box center [722, 519] width 51 height 57
click at [718, 526] on icon at bounding box center [722, 519] width 51 height 57
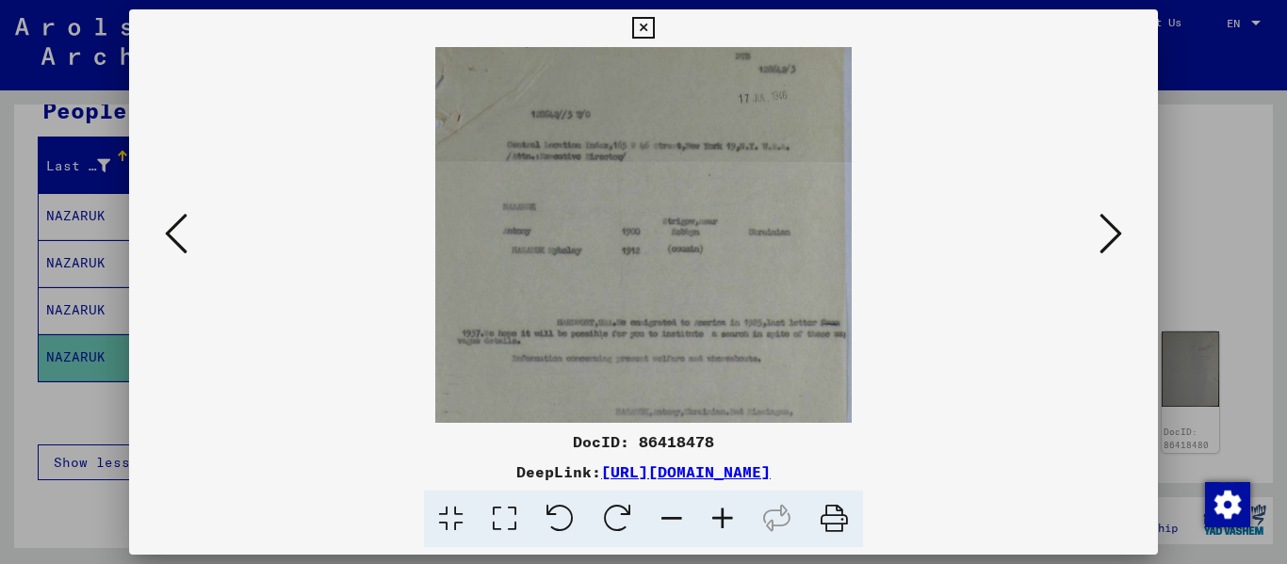
click at [718, 526] on icon at bounding box center [722, 519] width 51 height 57
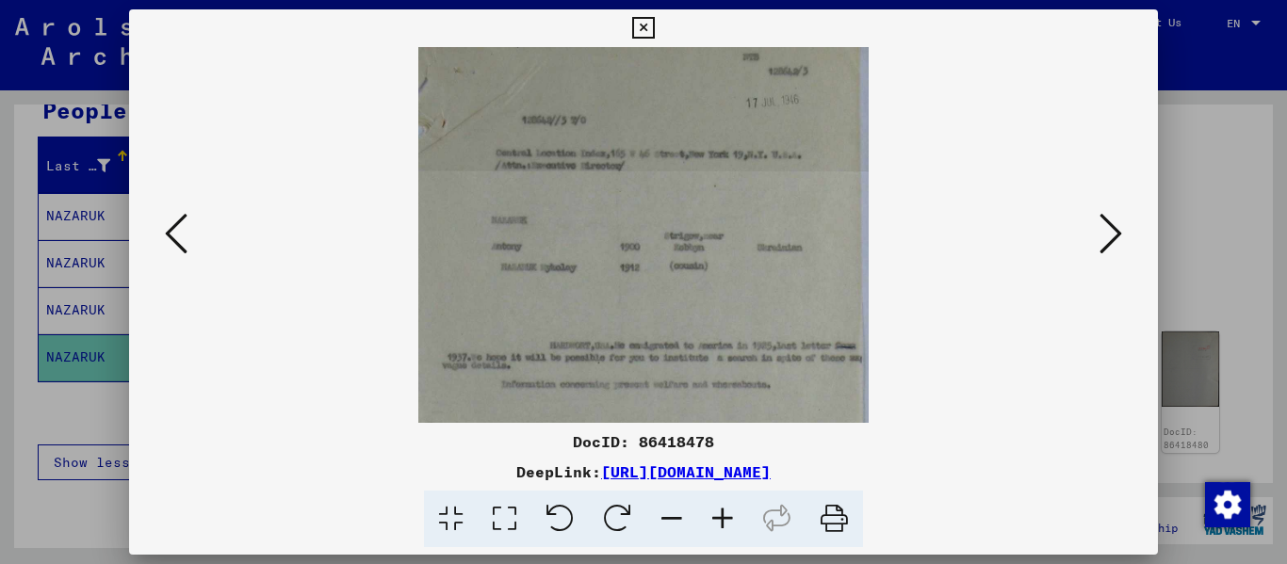
click at [718, 526] on icon at bounding box center [722, 519] width 51 height 57
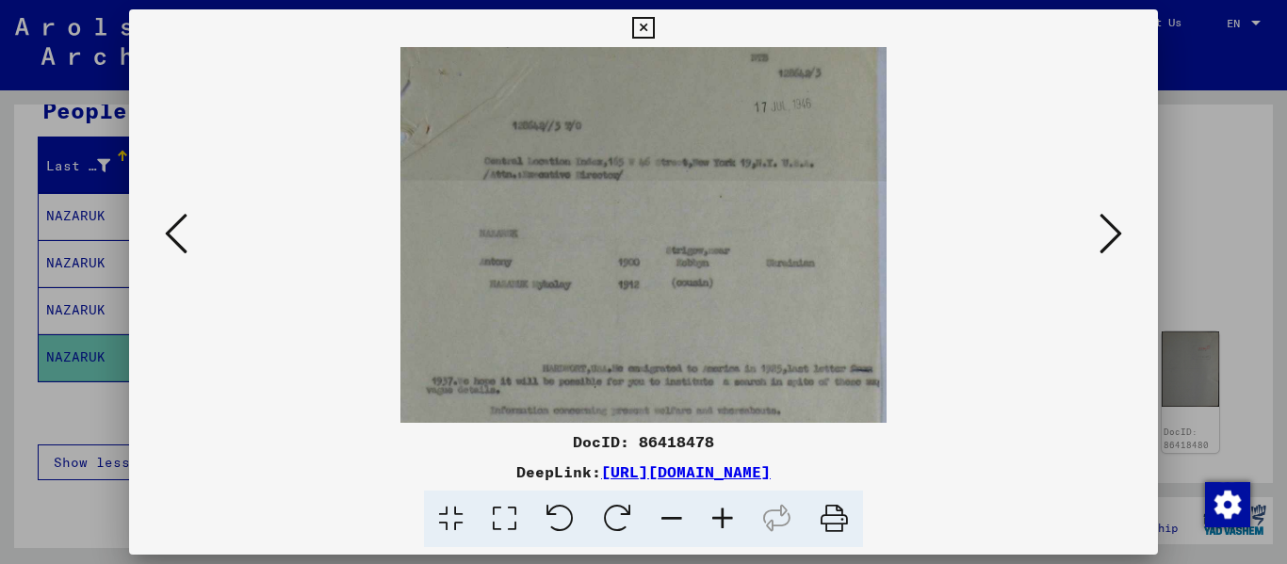
click at [718, 526] on icon at bounding box center [722, 519] width 51 height 57
click at [719, 526] on icon at bounding box center [722, 519] width 51 height 57
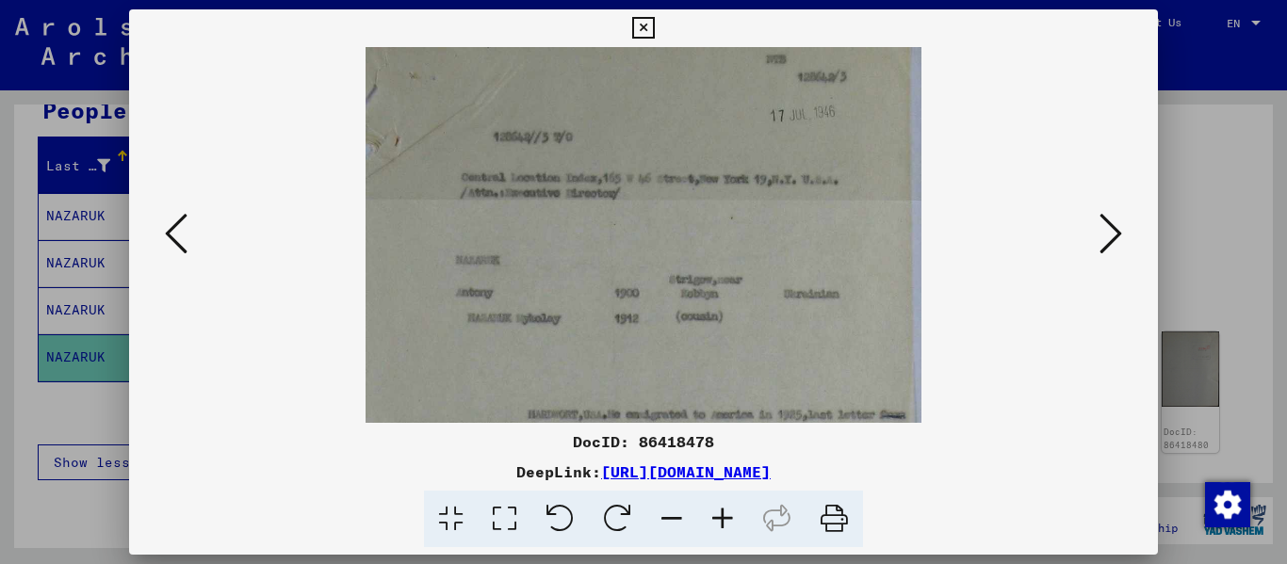
click at [719, 526] on icon at bounding box center [722, 519] width 51 height 57
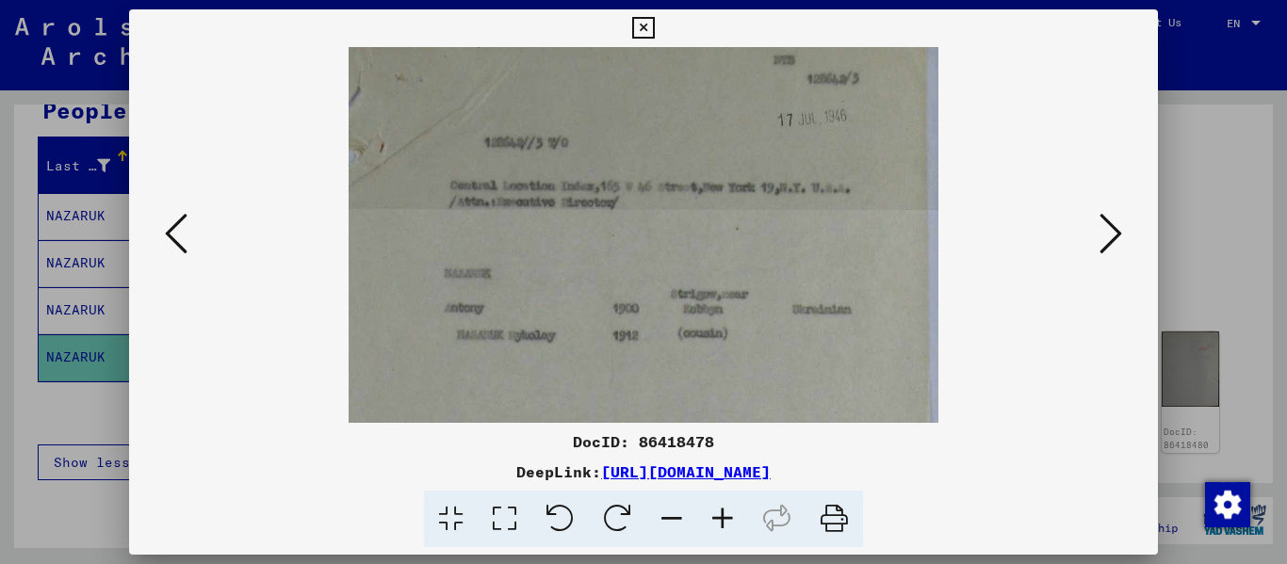
click at [719, 526] on icon at bounding box center [722, 519] width 51 height 57
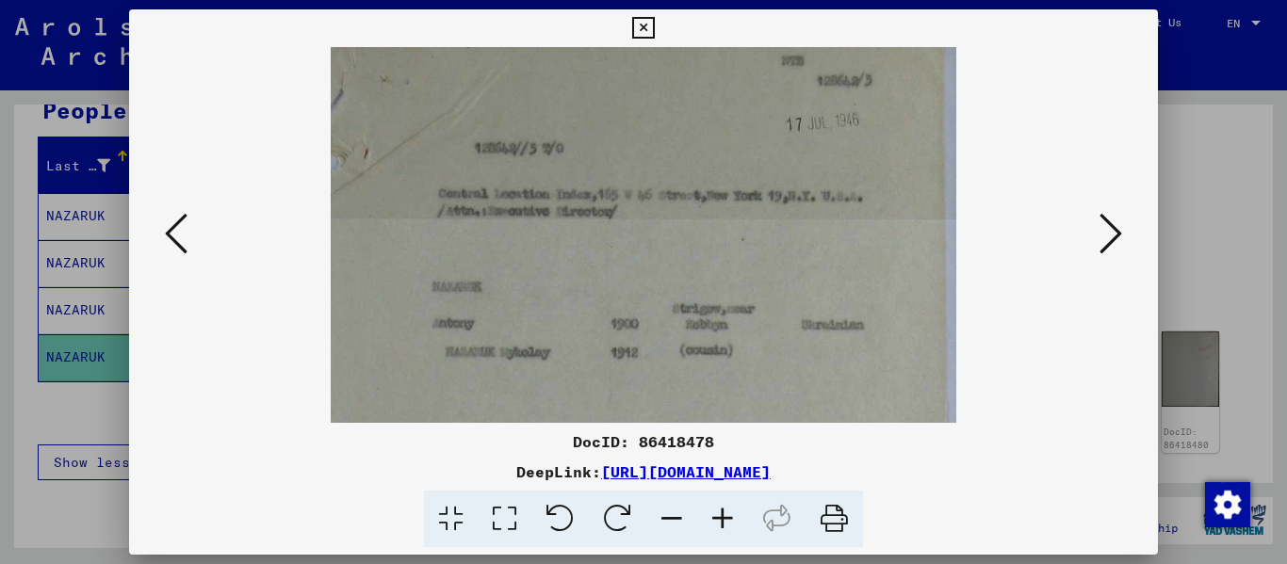
click at [719, 526] on icon at bounding box center [722, 519] width 51 height 57
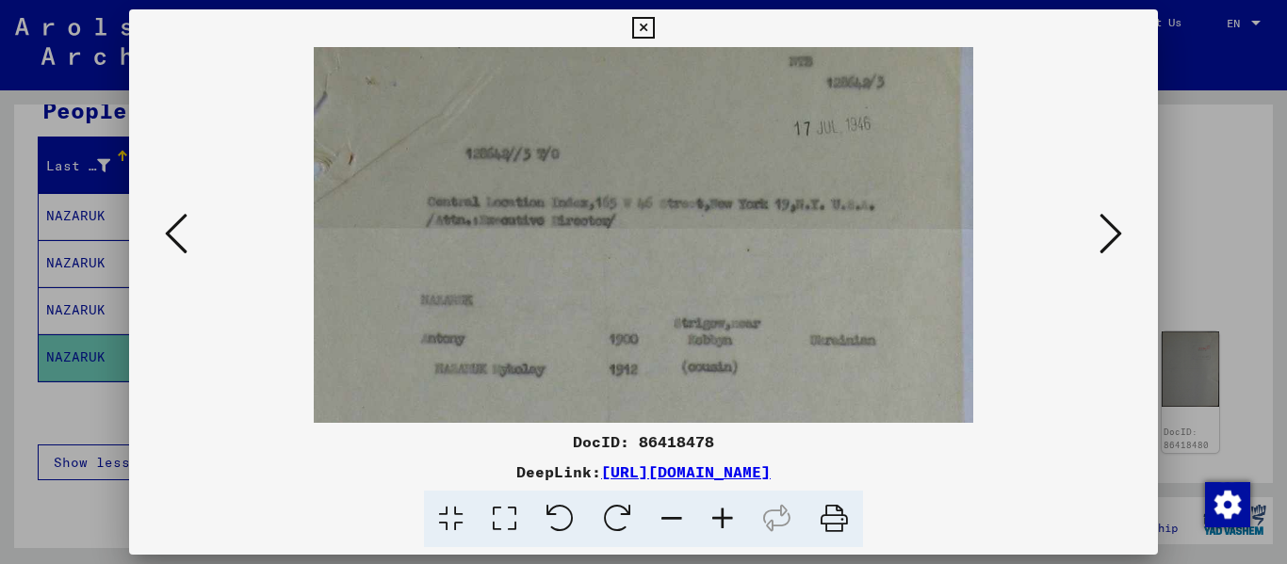
click at [719, 526] on icon at bounding box center [722, 519] width 51 height 57
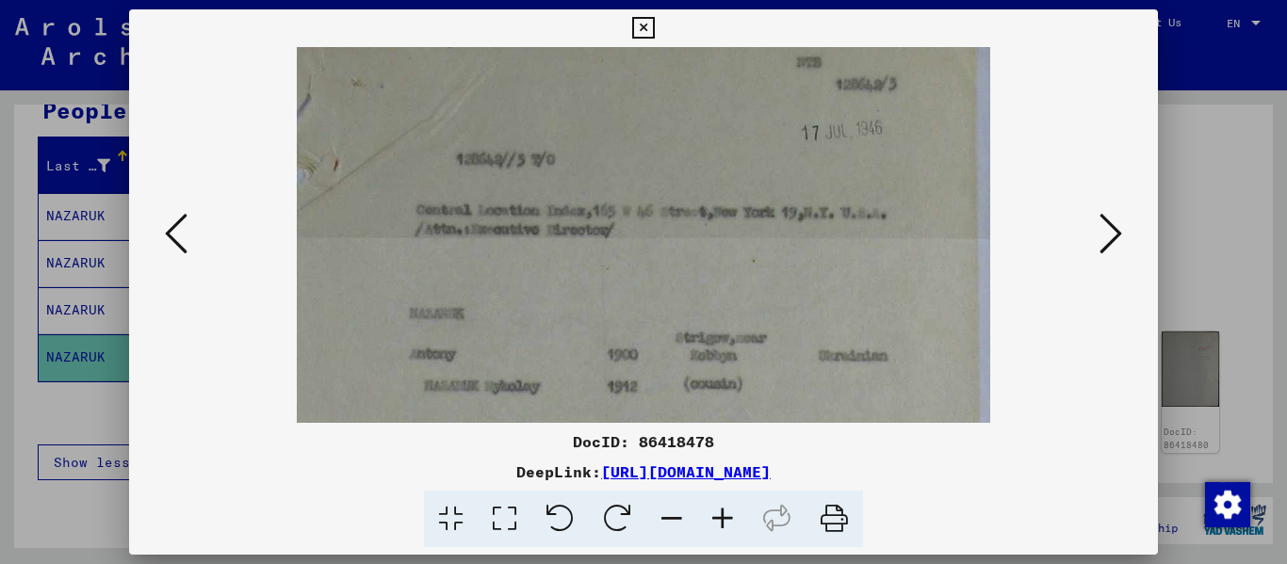
click at [719, 526] on icon at bounding box center [722, 519] width 51 height 57
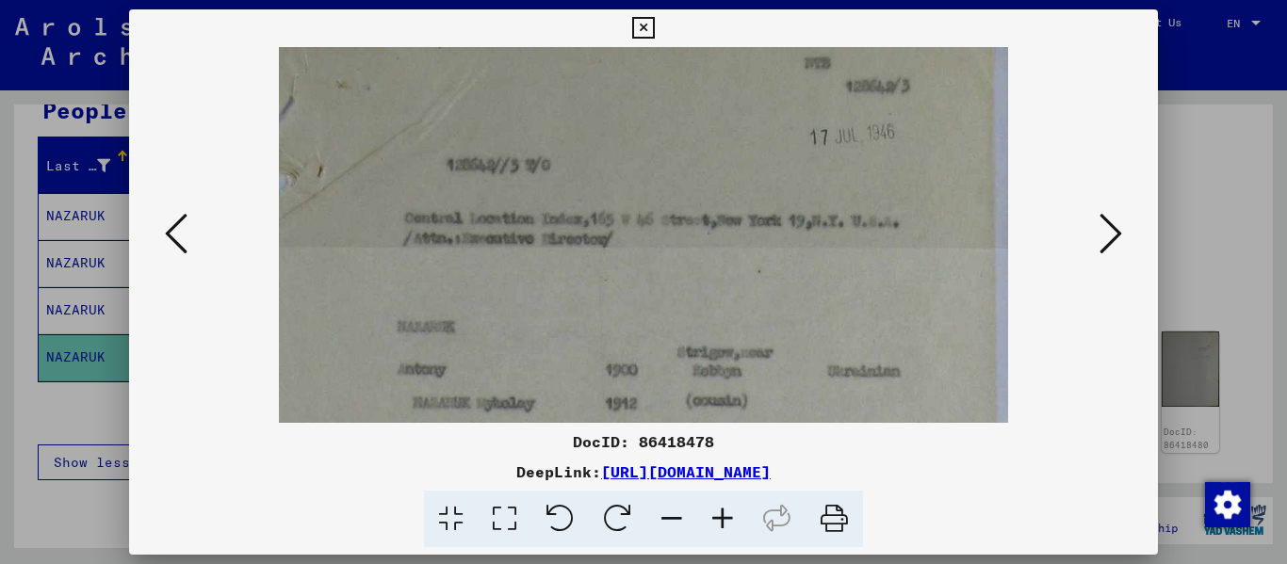
click at [719, 526] on icon at bounding box center [722, 519] width 51 height 57
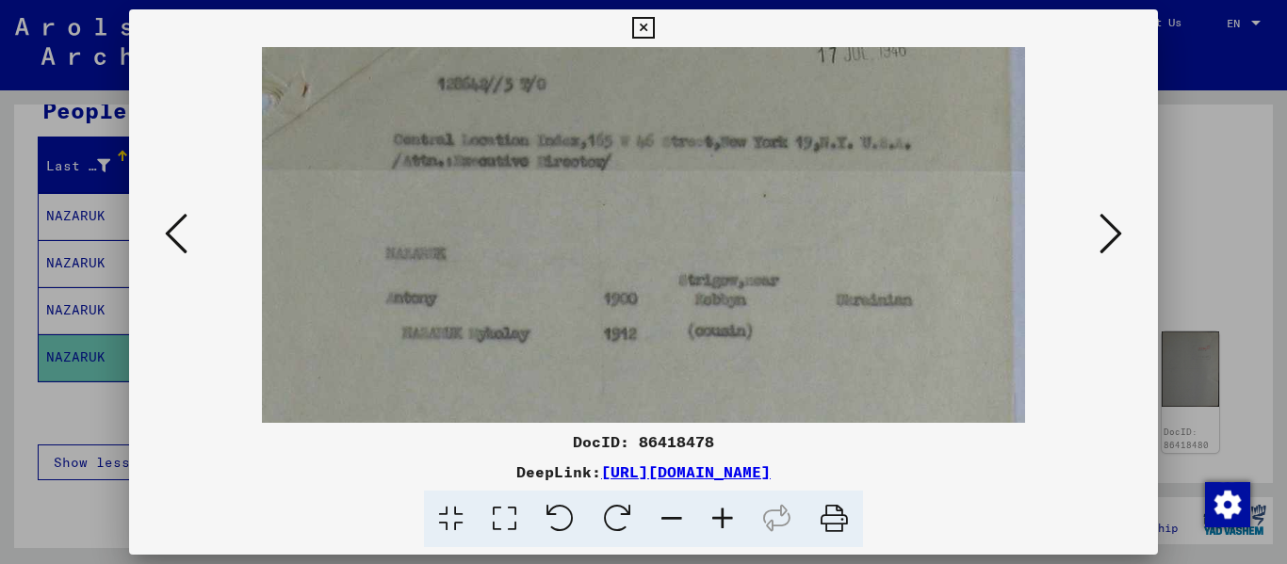
scroll to position [129, 0]
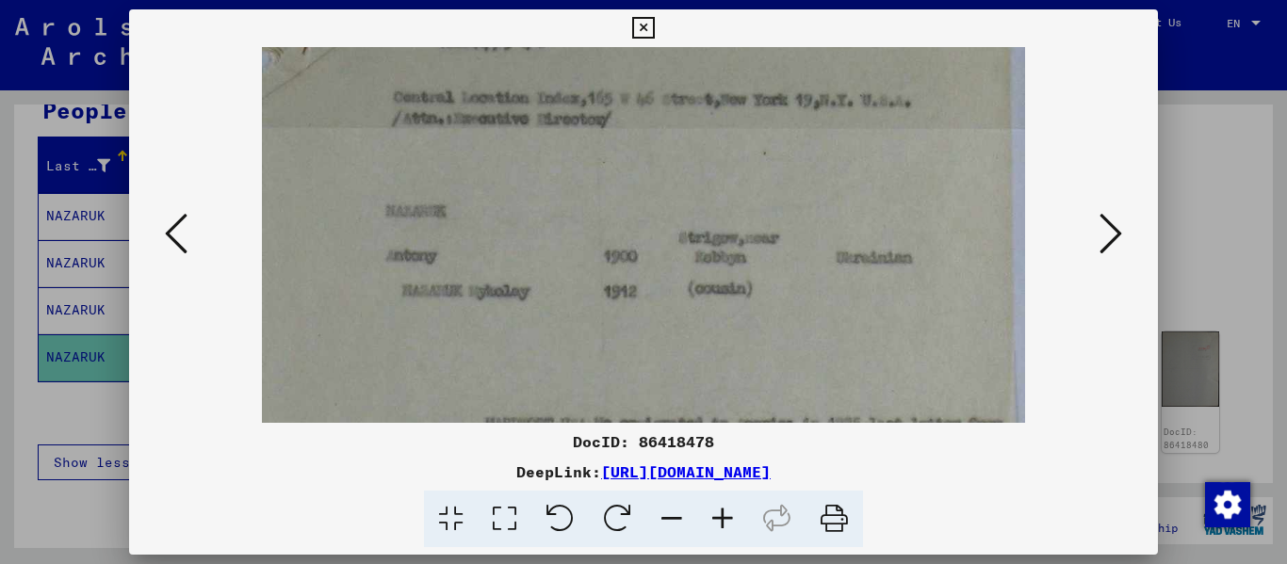
drag, startPoint x: 836, startPoint y: 316, endPoint x: 848, endPoint y: 186, distance: 129.5
click at [848, 186] on img at bounding box center [644, 435] width 764 height 1035
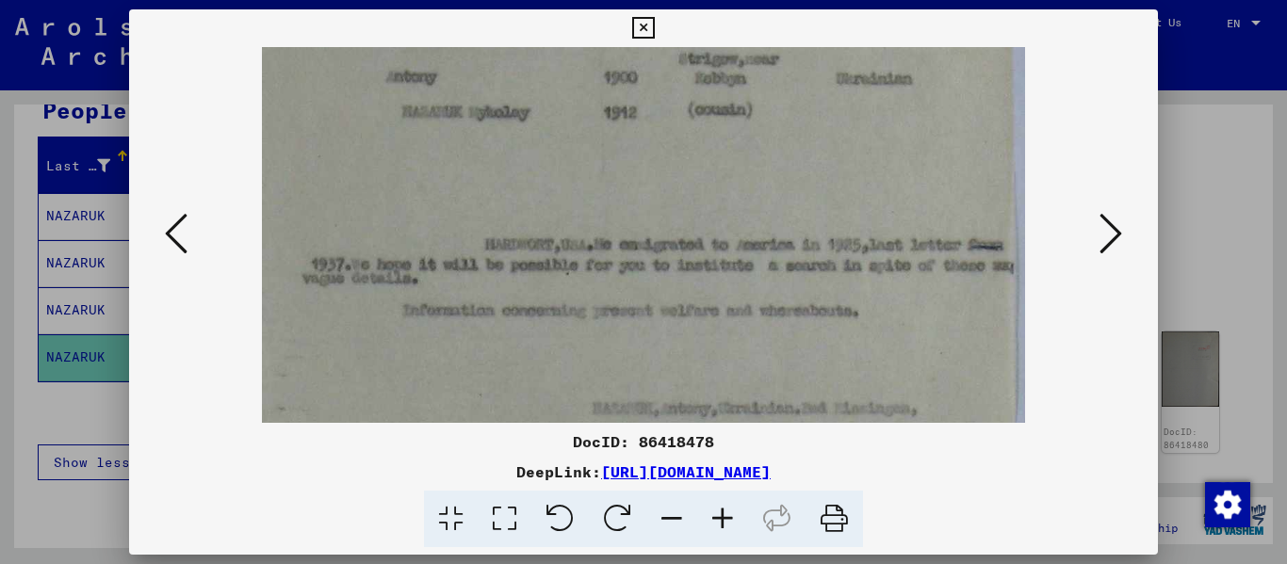
scroll to position [342, 0]
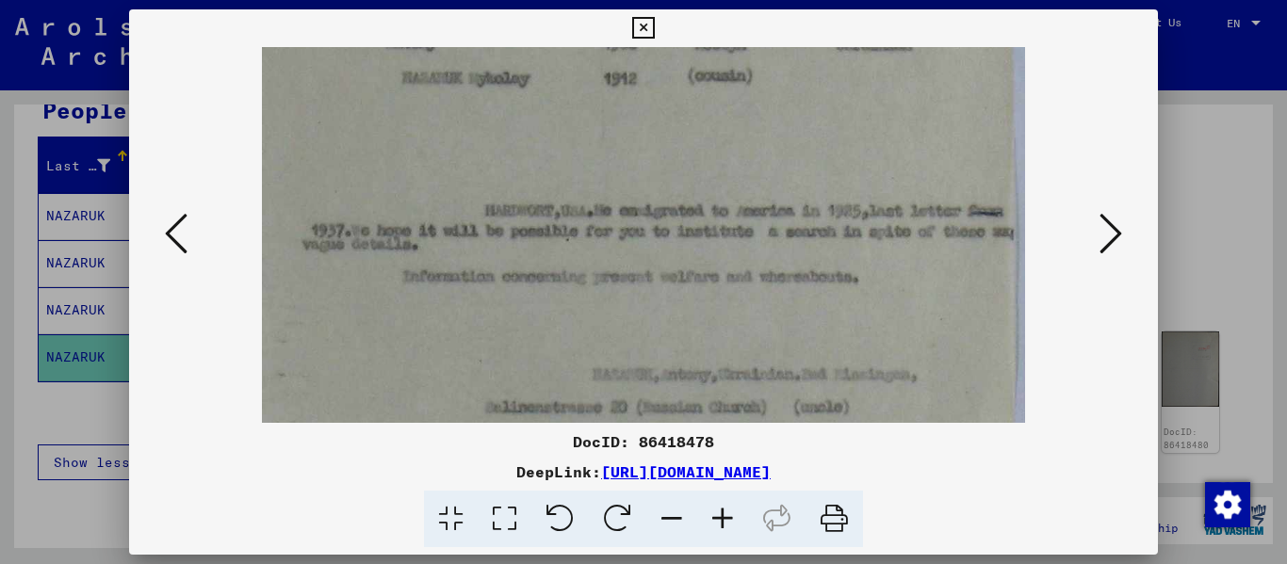
drag, startPoint x: 794, startPoint y: 319, endPoint x: 813, endPoint y: 106, distance: 213.7
click at [813, 106] on img at bounding box center [644, 222] width 764 height 1035
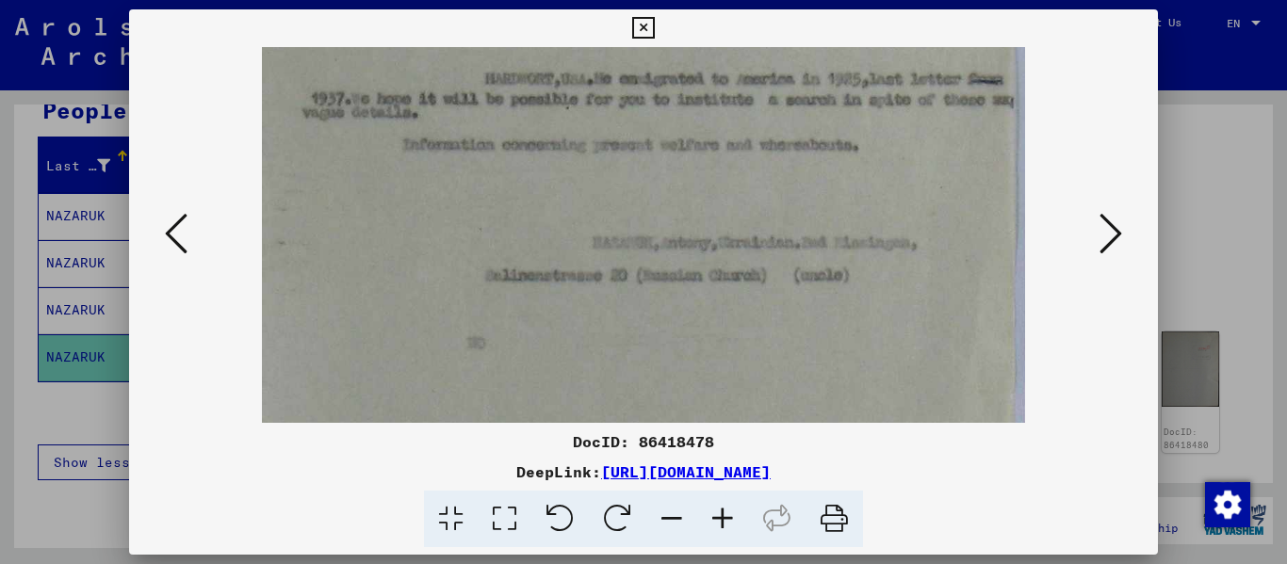
drag, startPoint x: 844, startPoint y: 357, endPoint x: 945, endPoint y: 243, distance: 152.1
click at [845, 210] on img at bounding box center [644, 90] width 764 height 1035
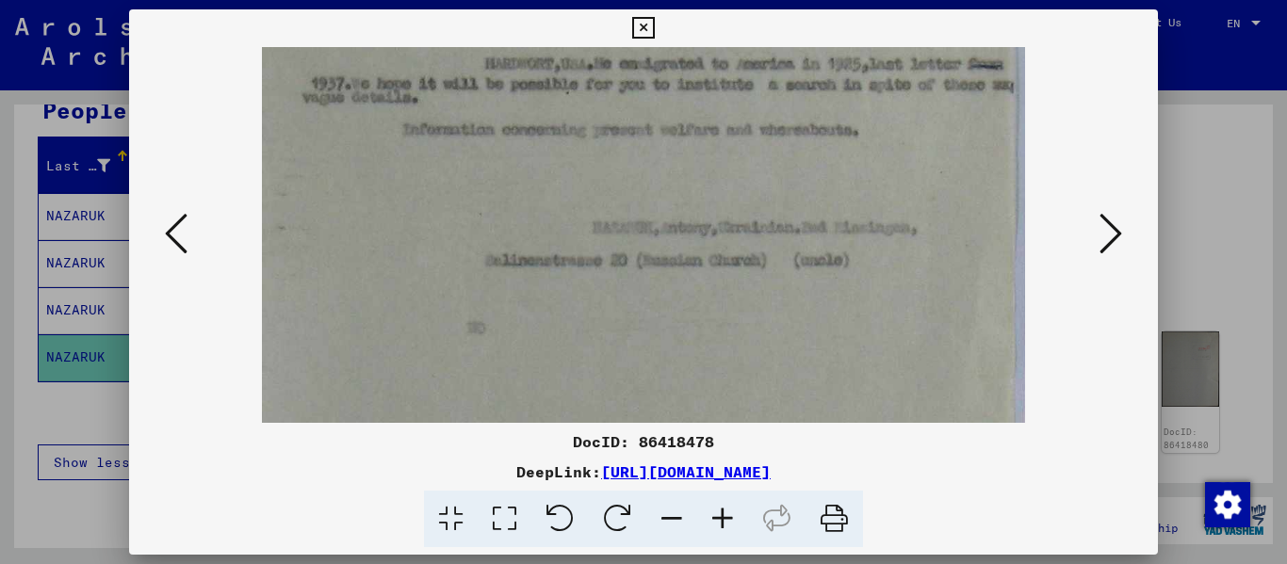
click at [1111, 239] on icon at bounding box center [1110, 233] width 23 height 45
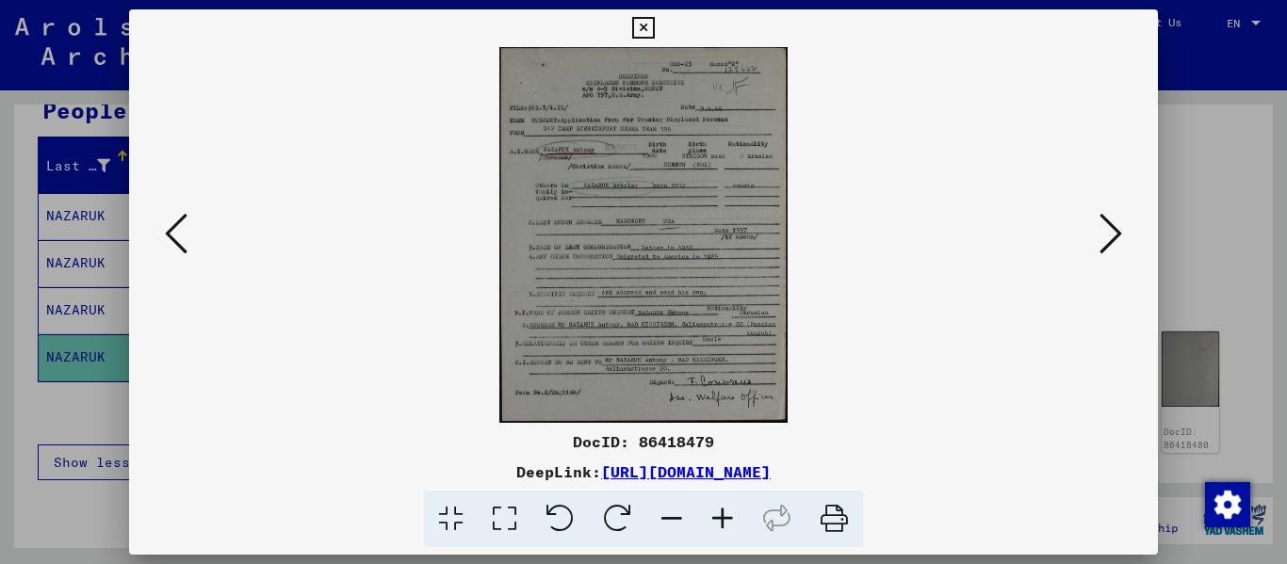
click at [718, 507] on icon at bounding box center [722, 519] width 51 height 57
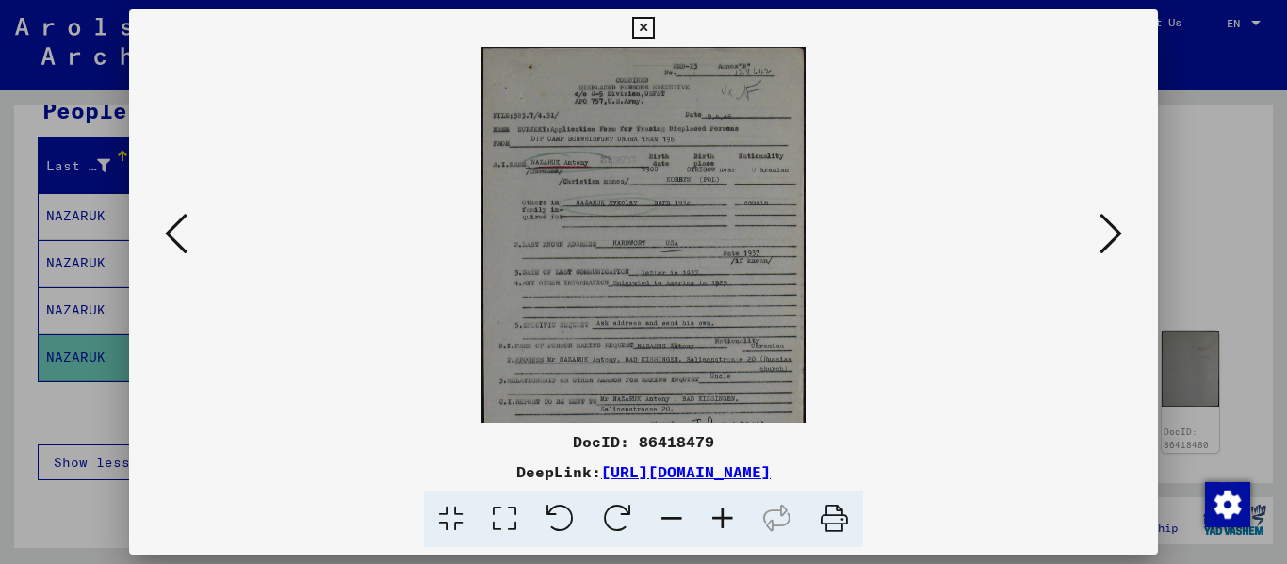
click at [718, 507] on icon at bounding box center [722, 519] width 51 height 57
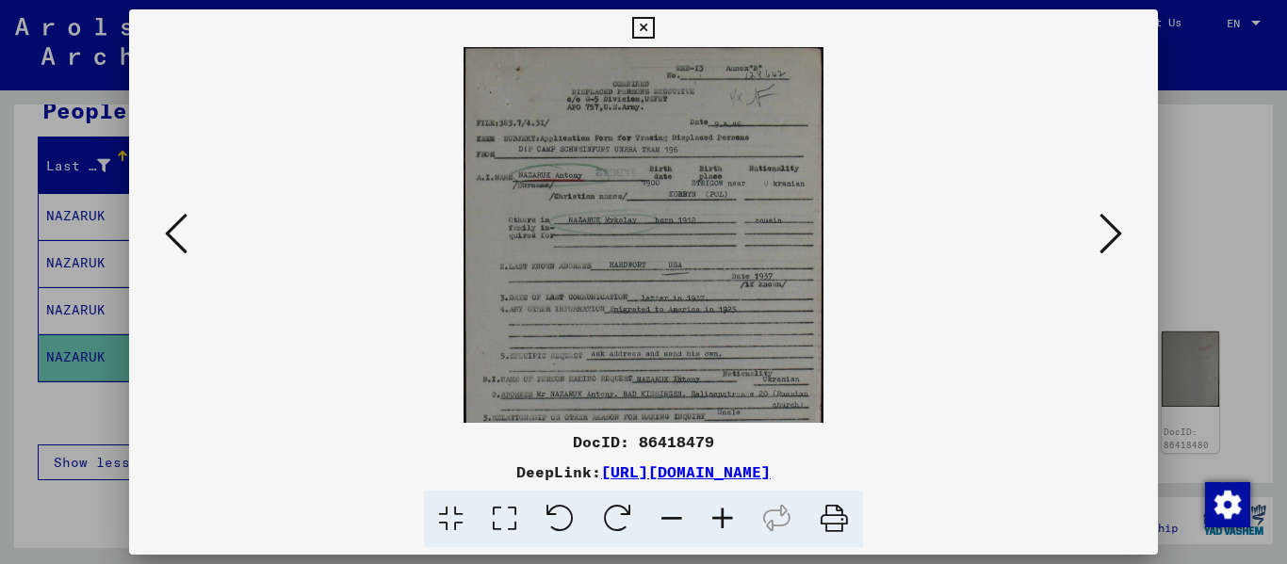
click at [718, 507] on icon at bounding box center [722, 519] width 51 height 57
click at [720, 506] on icon at bounding box center [722, 519] width 51 height 57
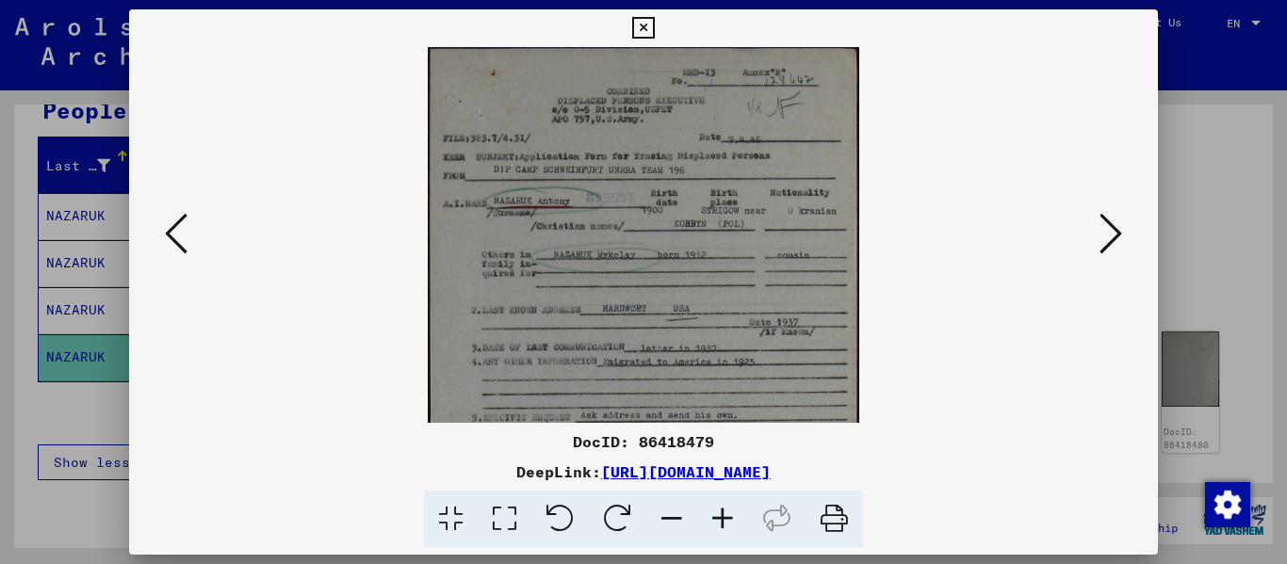
click at [720, 506] on icon at bounding box center [722, 519] width 51 height 57
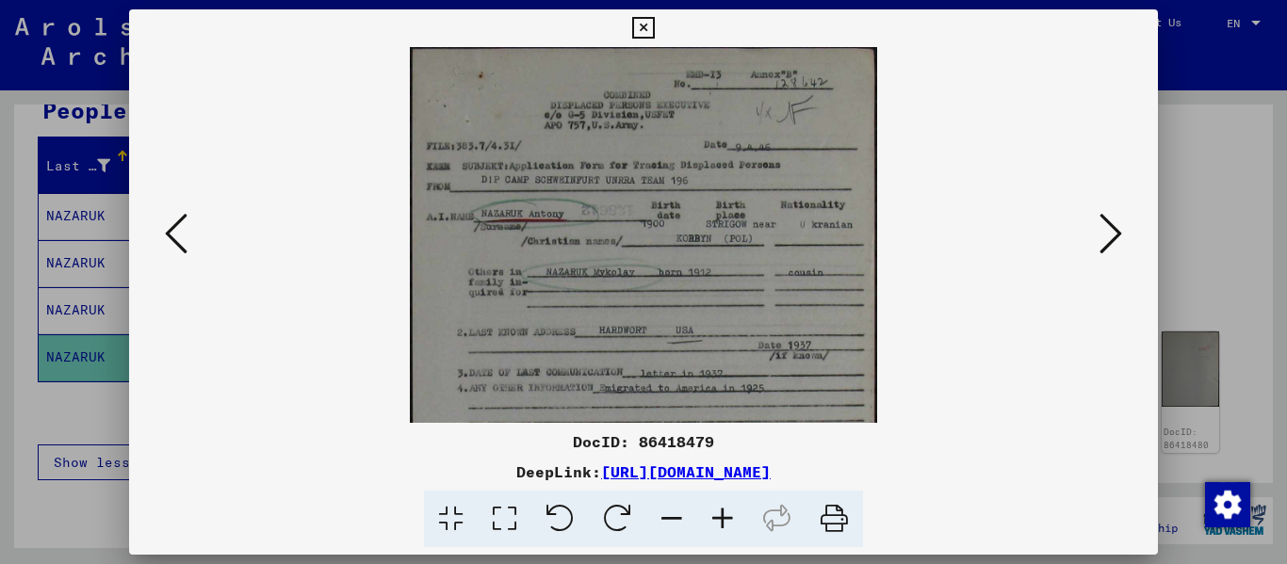
click at [720, 506] on icon at bounding box center [722, 519] width 51 height 57
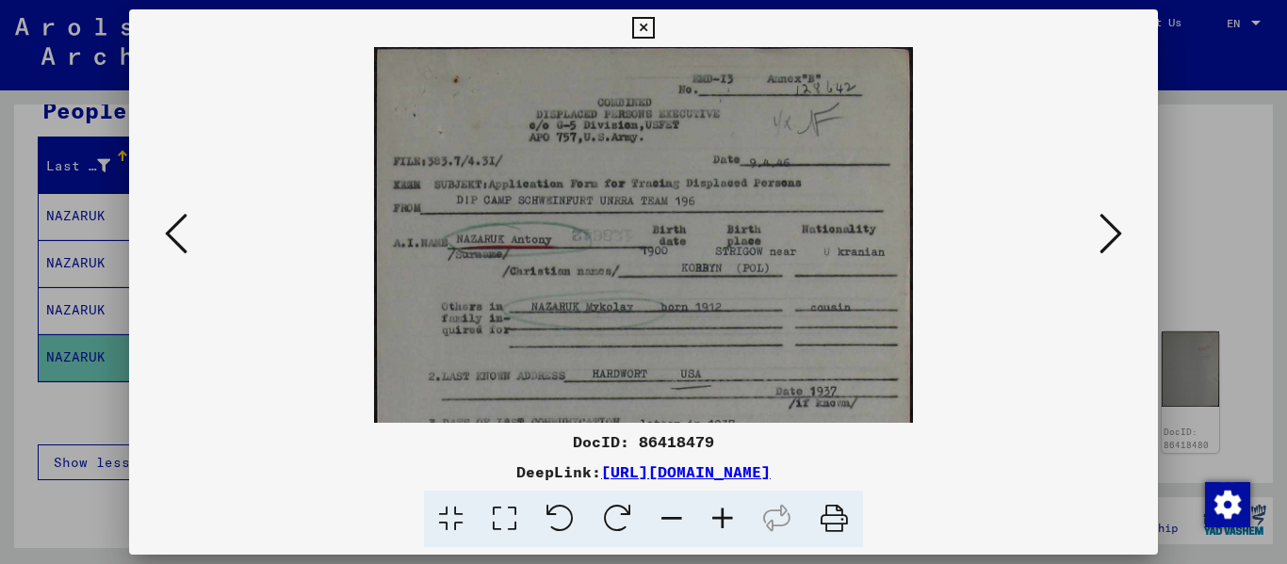
click at [720, 506] on icon at bounding box center [722, 519] width 51 height 57
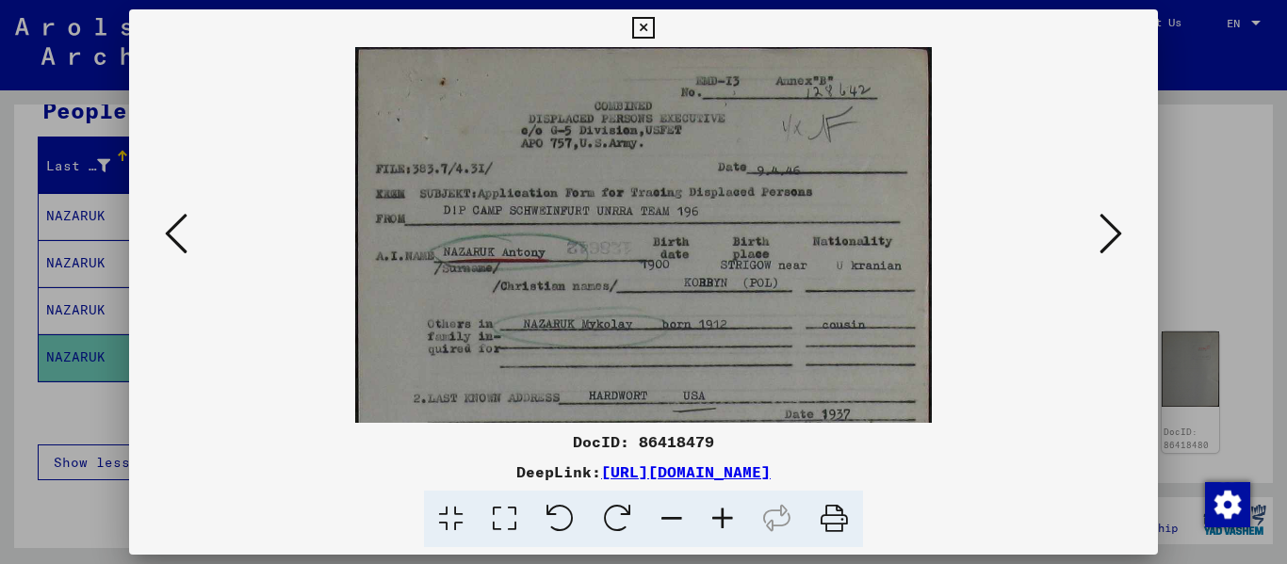
click at [720, 506] on icon at bounding box center [722, 519] width 51 height 57
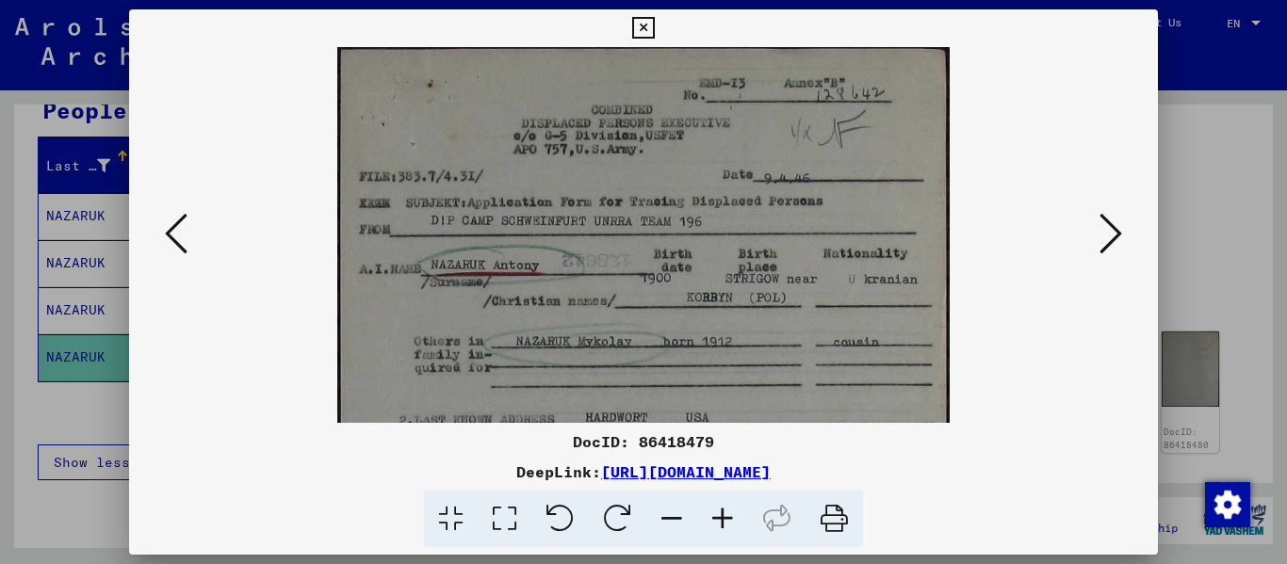
click at [721, 506] on icon at bounding box center [722, 519] width 51 height 57
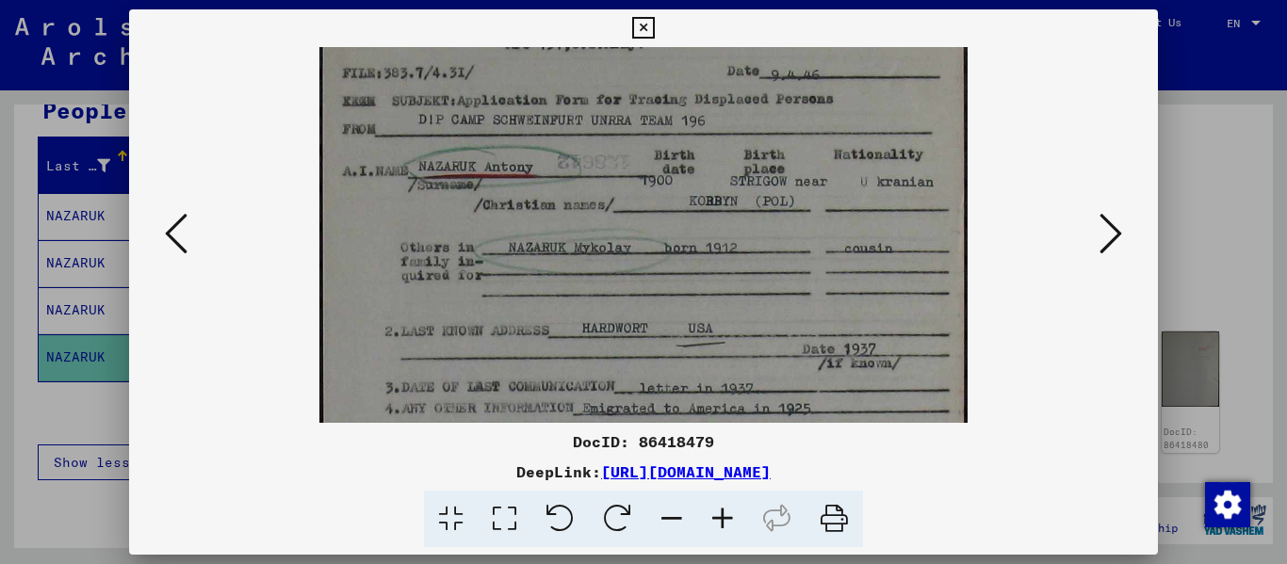
drag, startPoint x: 670, startPoint y: 299, endPoint x: 748, endPoint y: 182, distance: 140.5
click at [747, 185] on img at bounding box center [643, 359] width 648 height 847
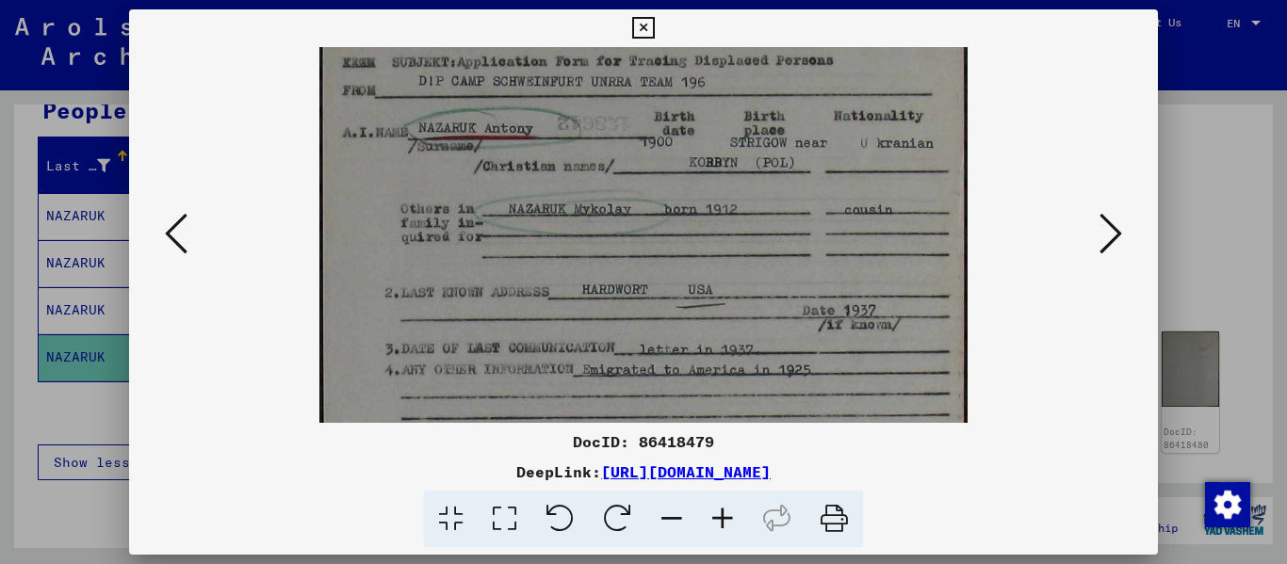
scroll to position [201, 0]
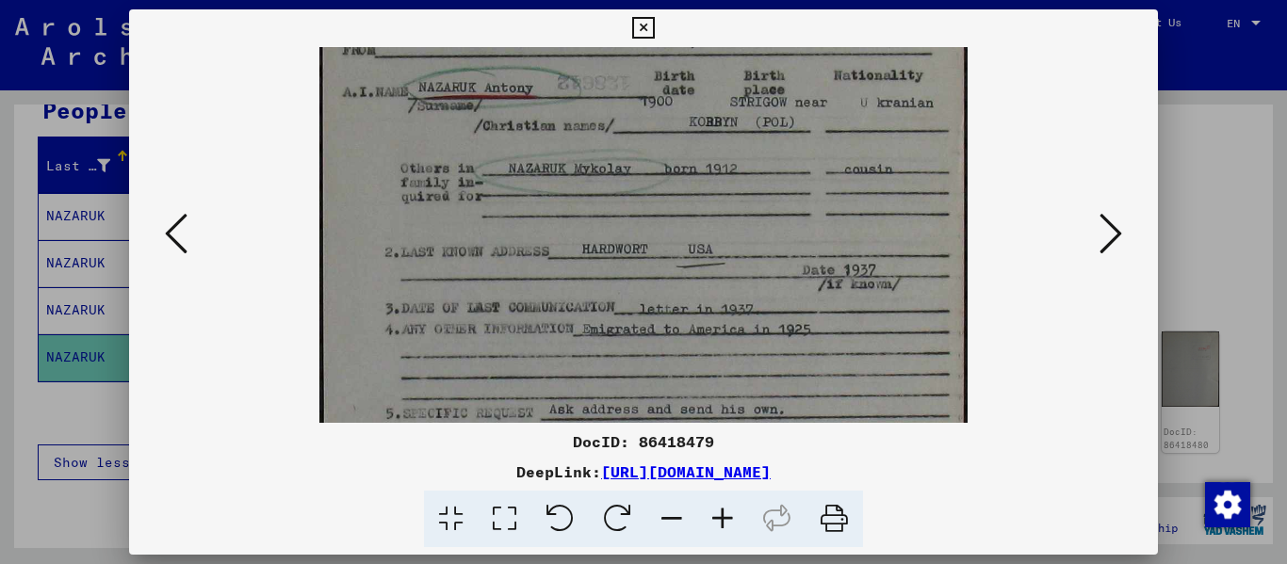
drag, startPoint x: 819, startPoint y: 268, endPoint x: 869, endPoint y: 178, distance: 103.3
click at [861, 186] on img at bounding box center [643, 280] width 648 height 847
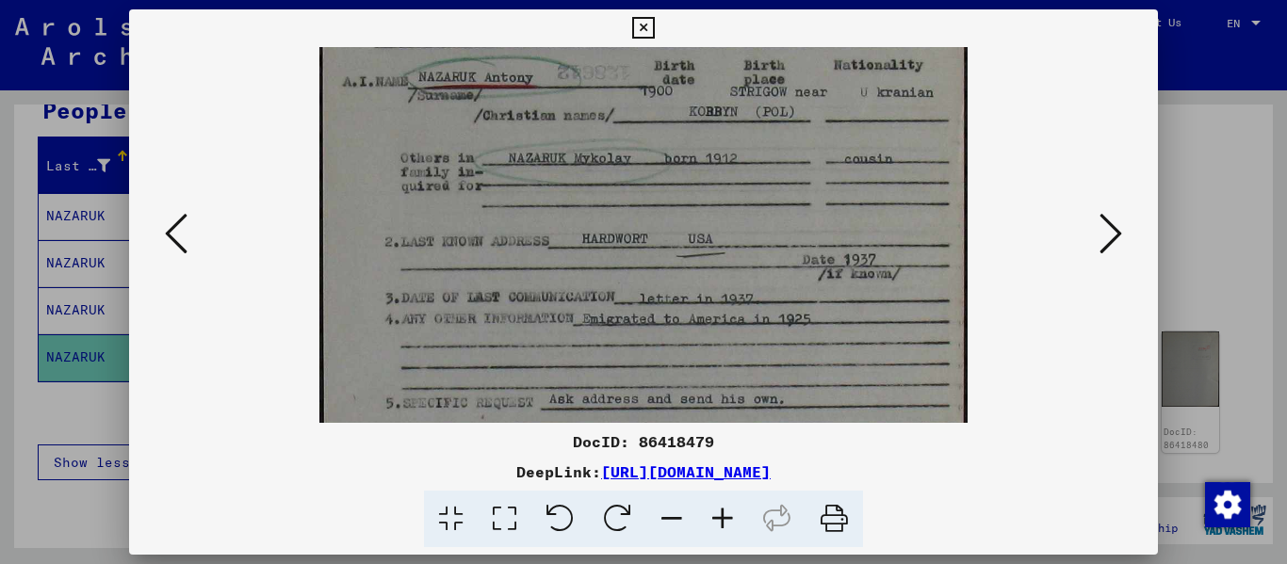
click at [1110, 229] on icon at bounding box center [1110, 233] width 23 height 45
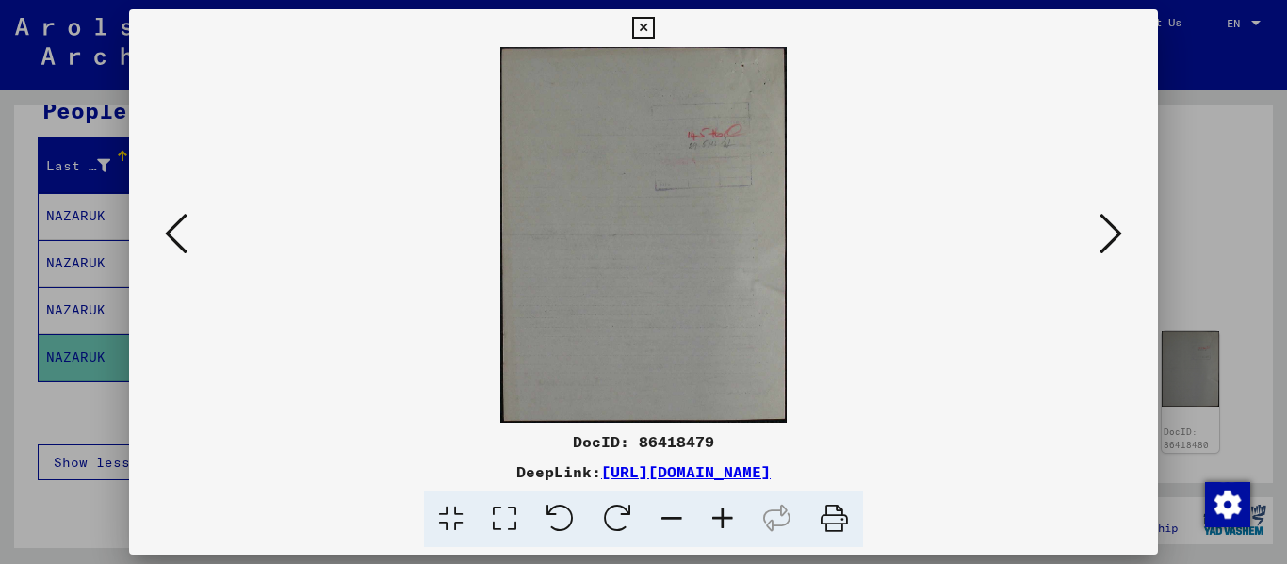
click at [1110, 229] on icon at bounding box center [1110, 233] width 23 height 45
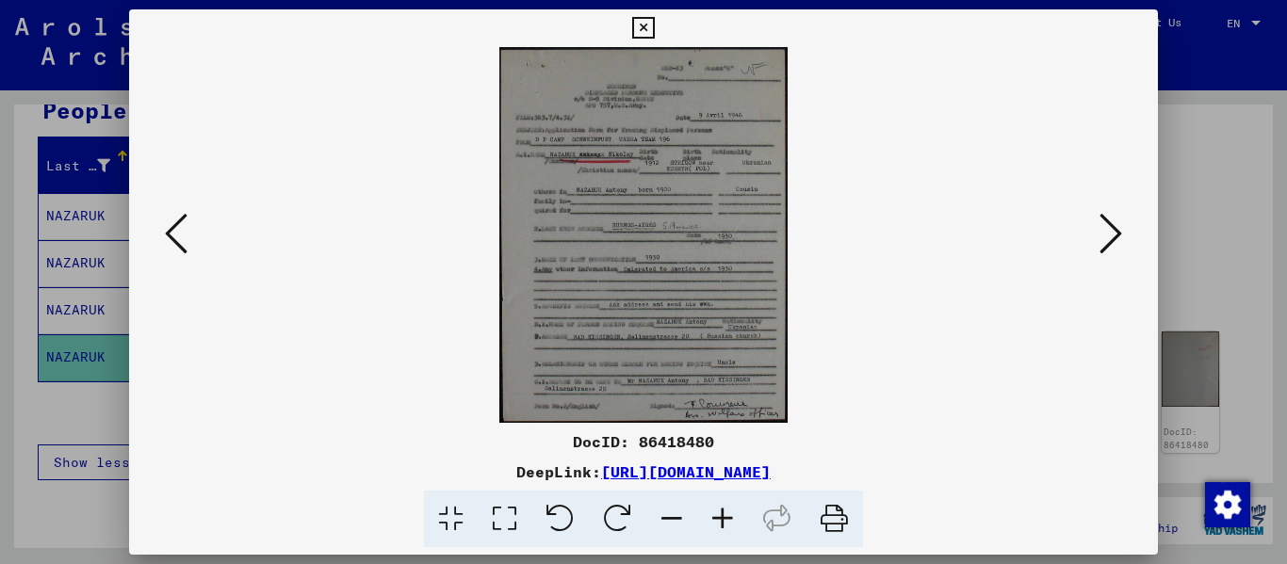
click at [729, 510] on icon at bounding box center [722, 519] width 51 height 57
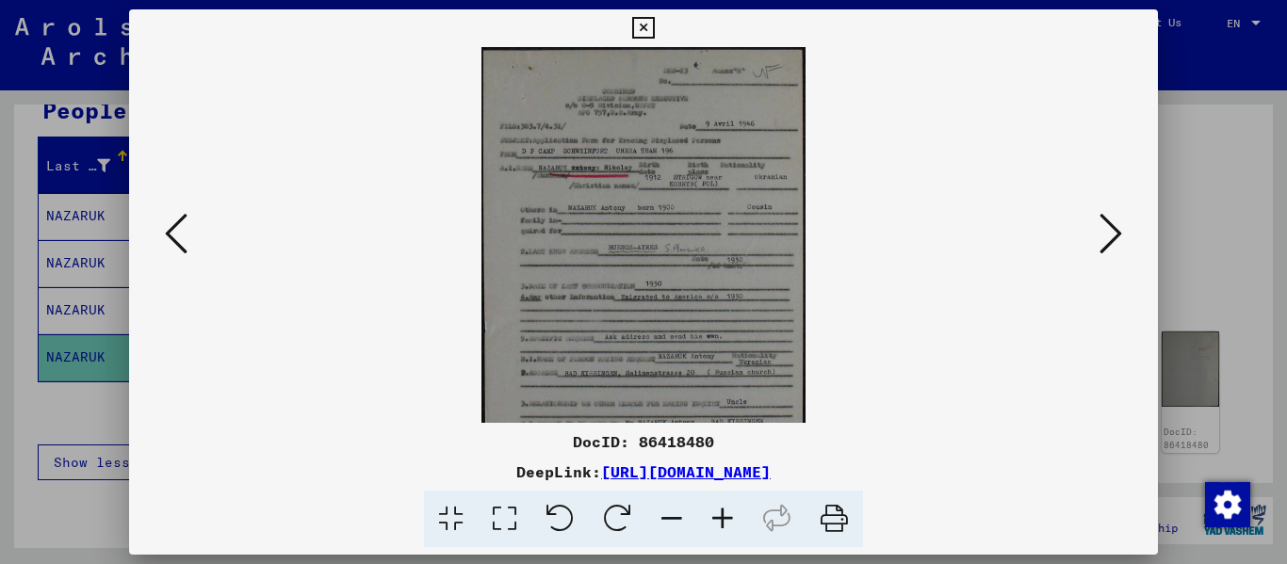
click at [729, 510] on icon at bounding box center [722, 519] width 51 height 57
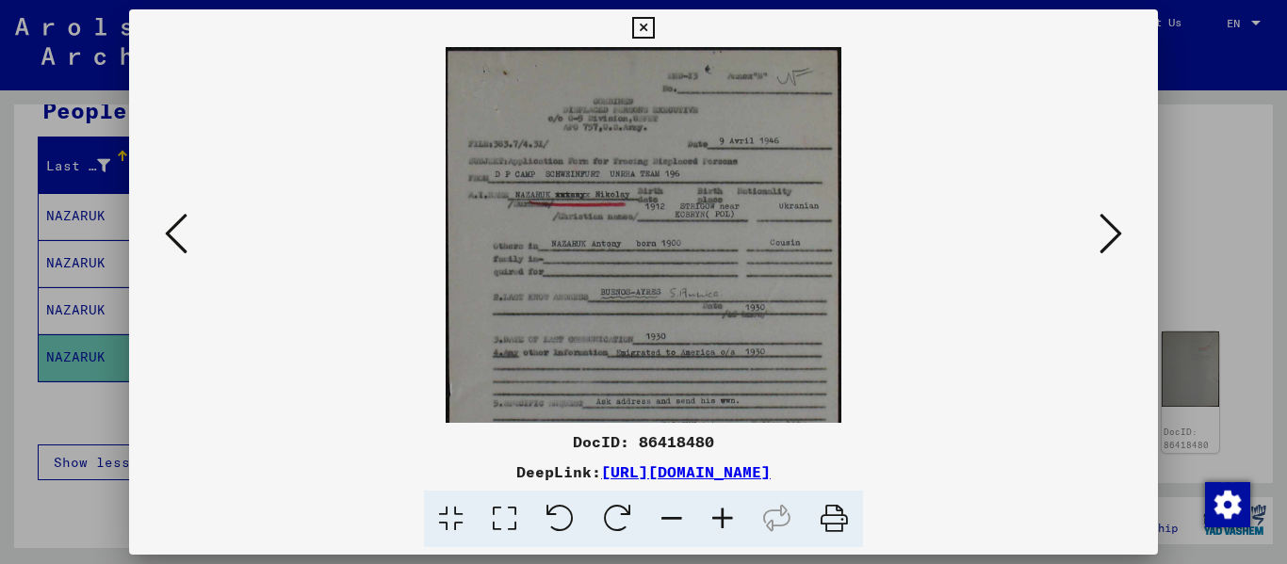
click at [729, 510] on icon at bounding box center [722, 519] width 51 height 57
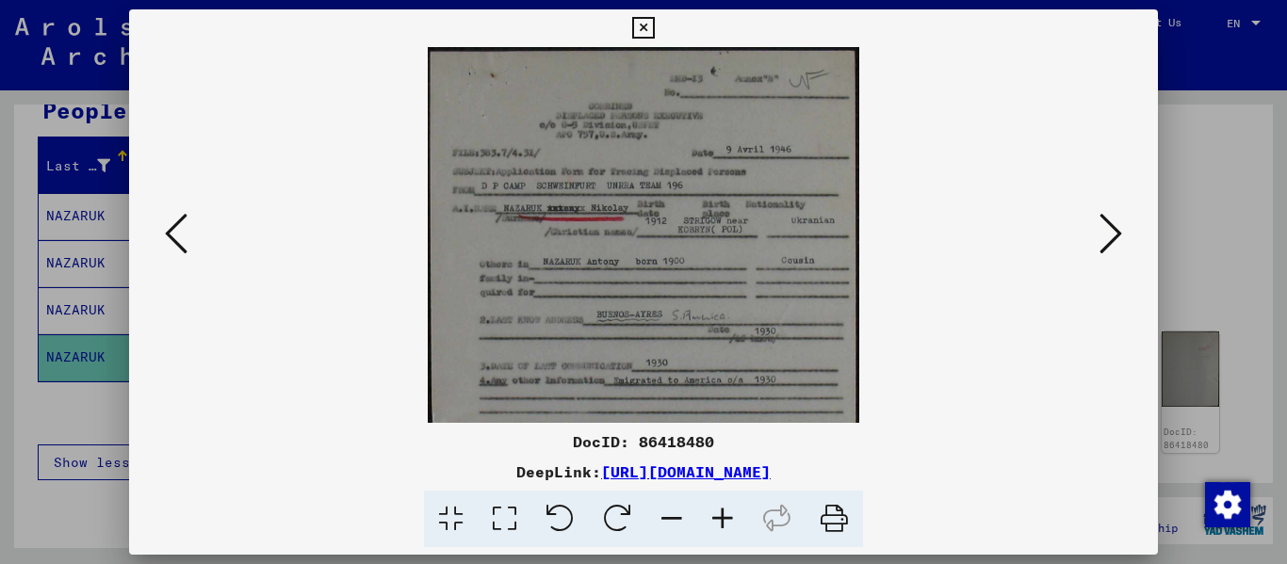
click at [729, 510] on icon at bounding box center [722, 519] width 51 height 57
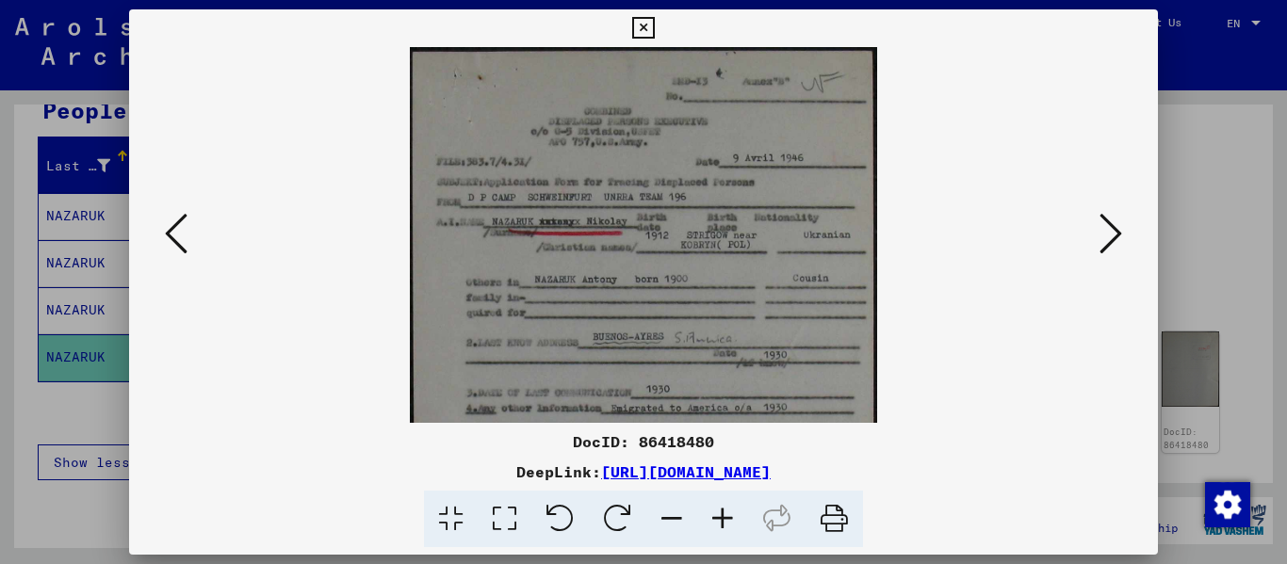
click at [729, 510] on icon at bounding box center [722, 519] width 51 height 57
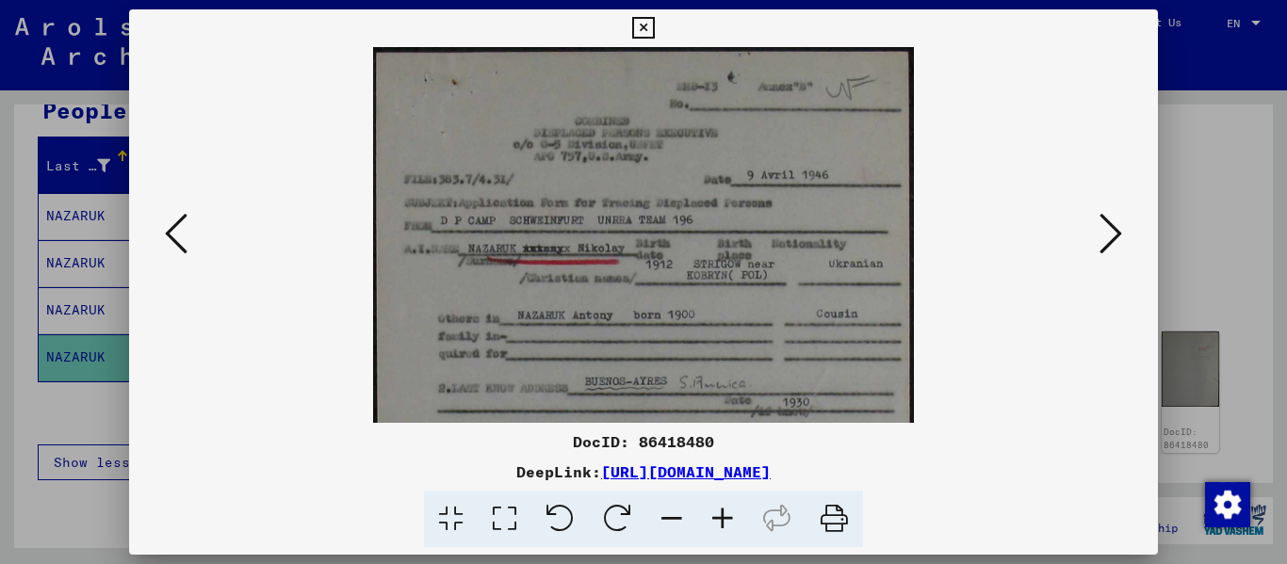
click at [729, 510] on icon at bounding box center [722, 519] width 51 height 57
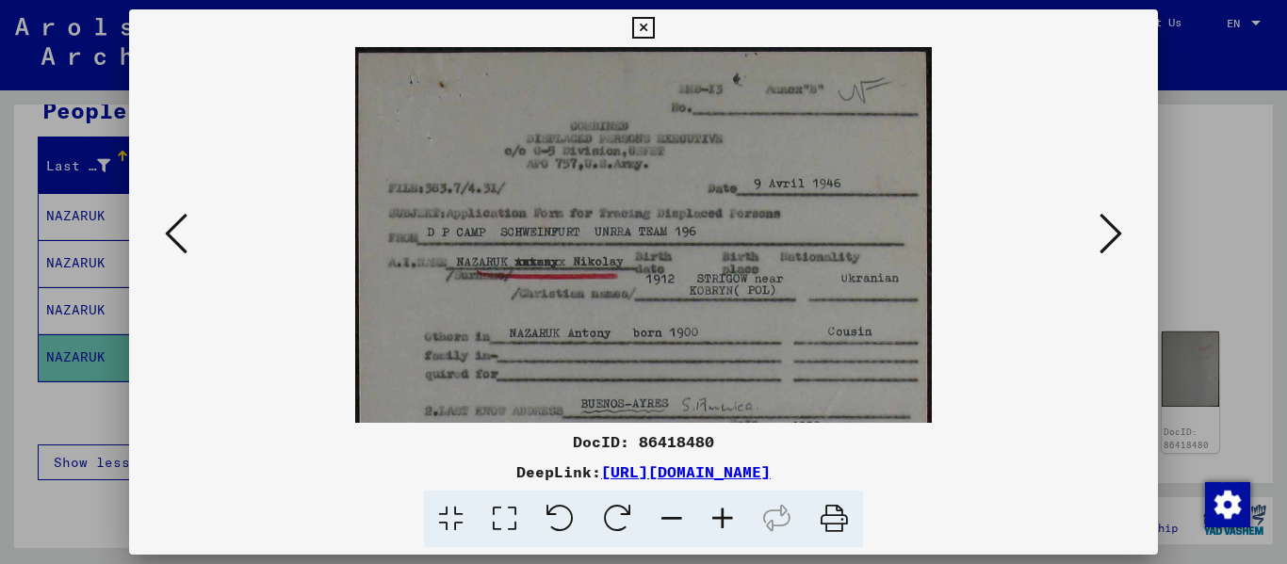
click at [729, 510] on icon at bounding box center [722, 519] width 51 height 57
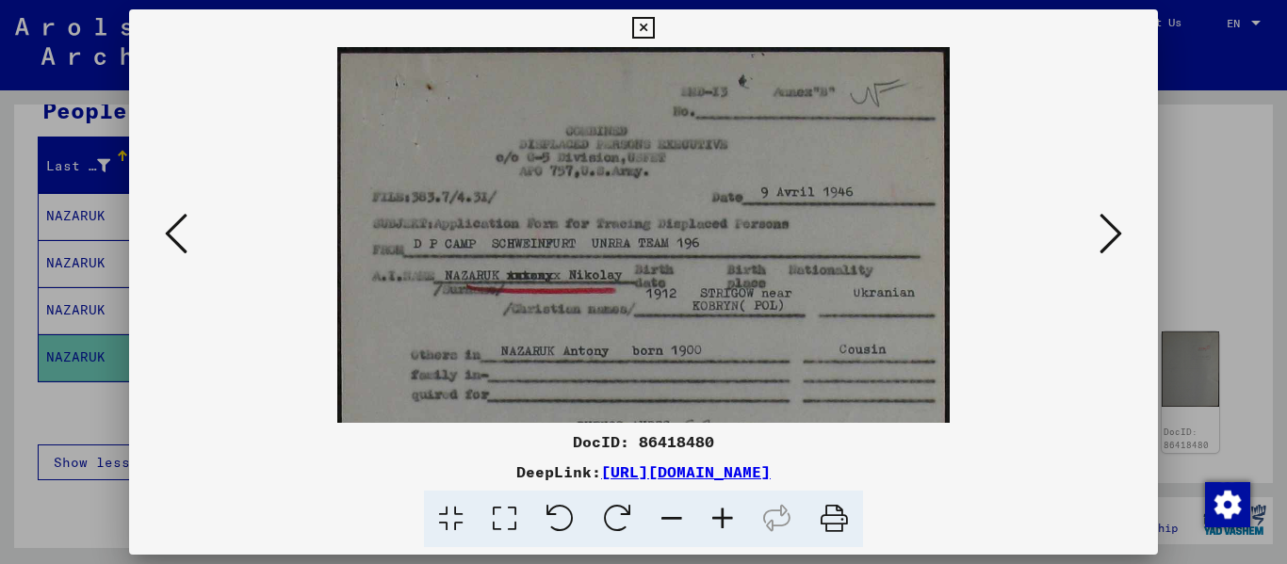
click at [729, 510] on icon at bounding box center [722, 519] width 51 height 57
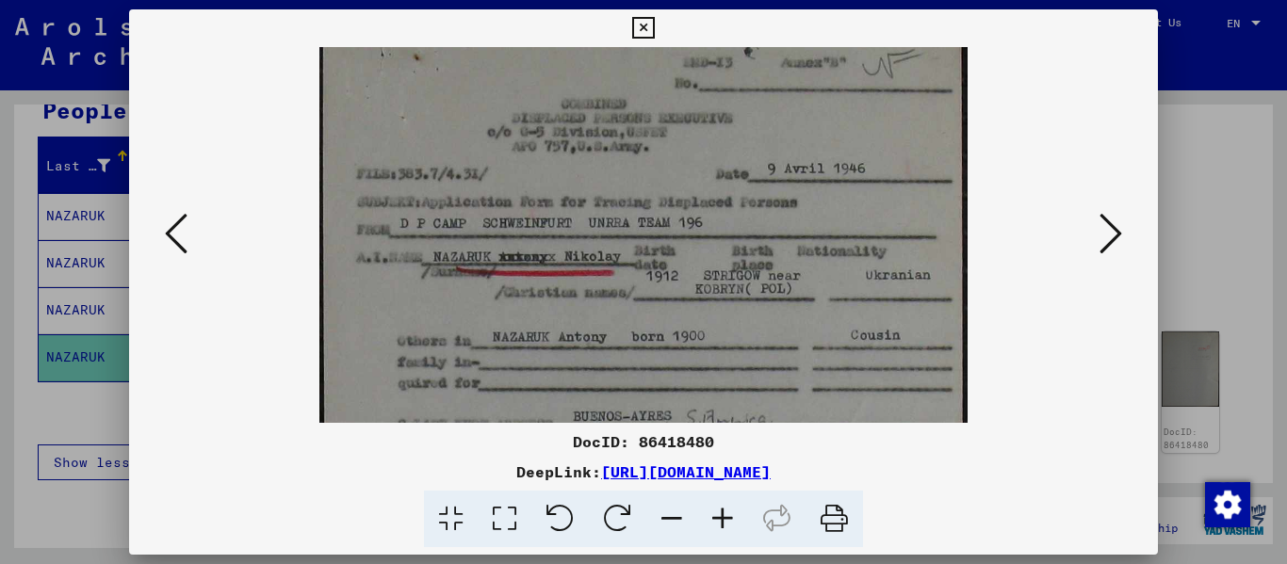
scroll to position [56, 0]
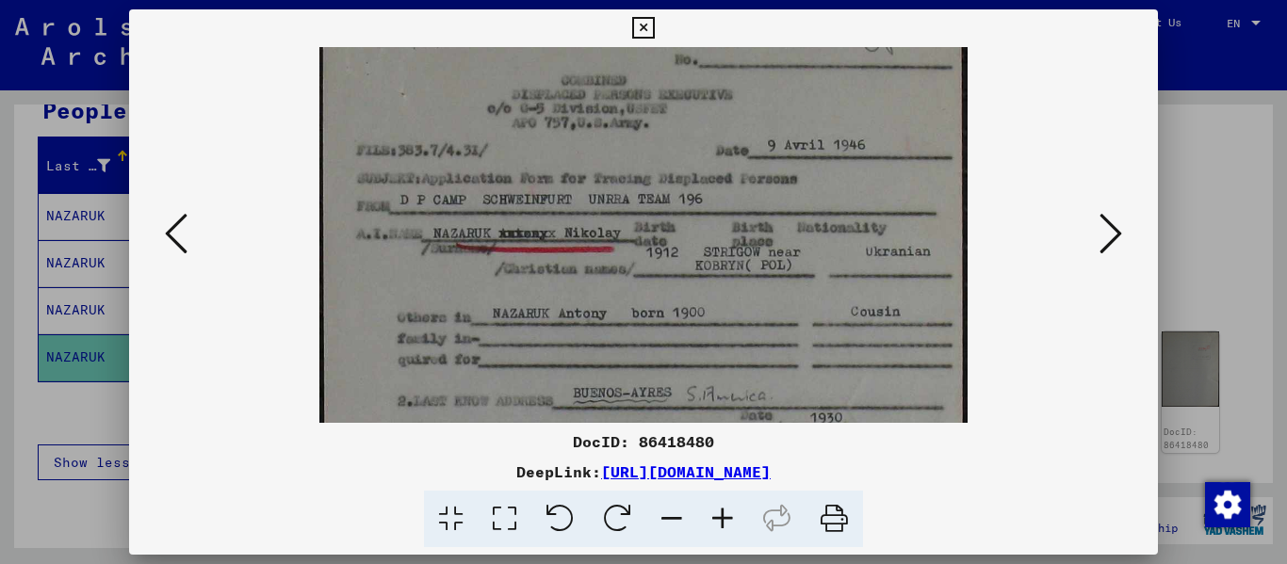
drag, startPoint x: 890, startPoint y: 347, endPoint x: 889, endPoint y: 334, distance: 12.3
click at [889, 334] on img at bounding box center [643, 415] width 648 height 847
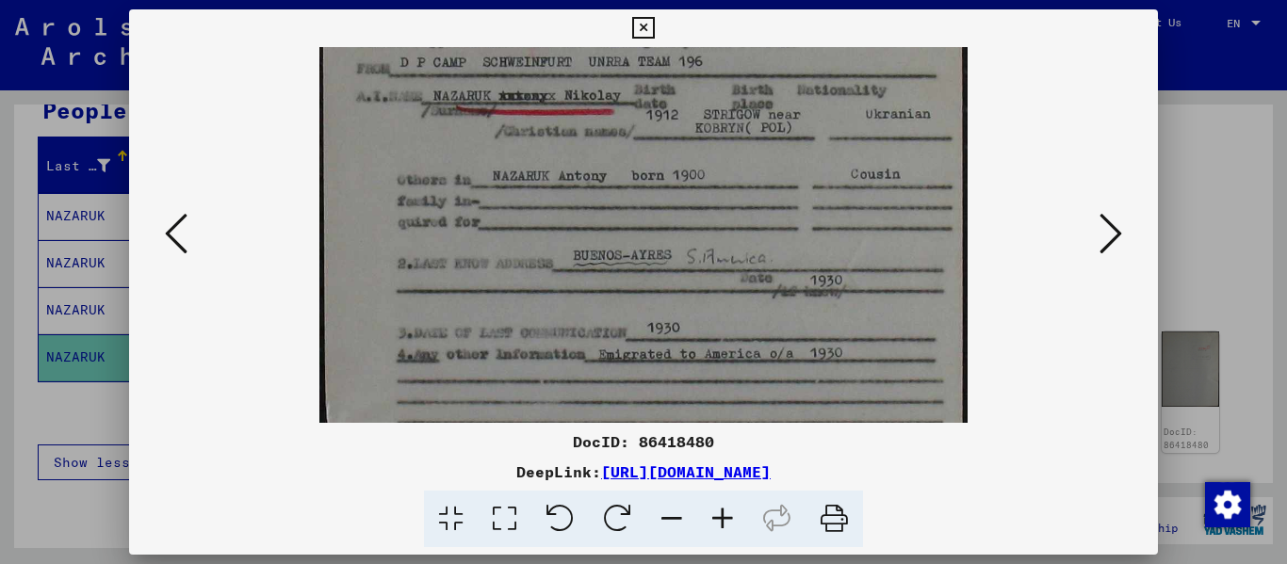
drag, startPoint x: 855, startPoint y: 351, endPoint x: 848, endPoint y: 202, distance: 149.9
click at [850, 209] on img at bounding box center [643, 277] width 648 height 847
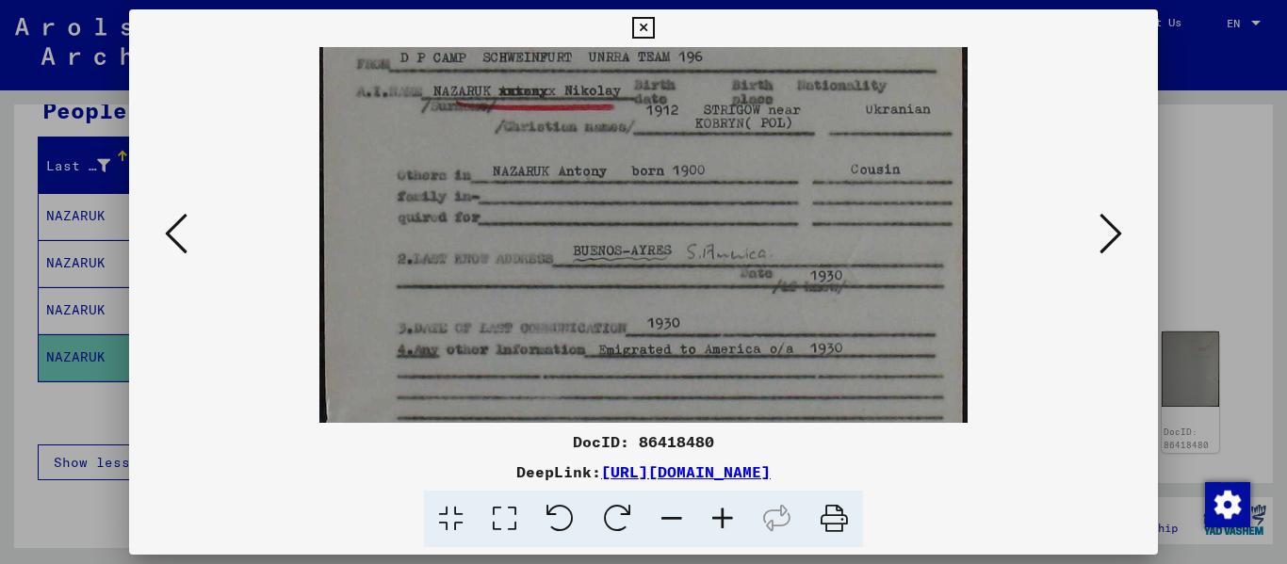
scroll to position [247, 0]
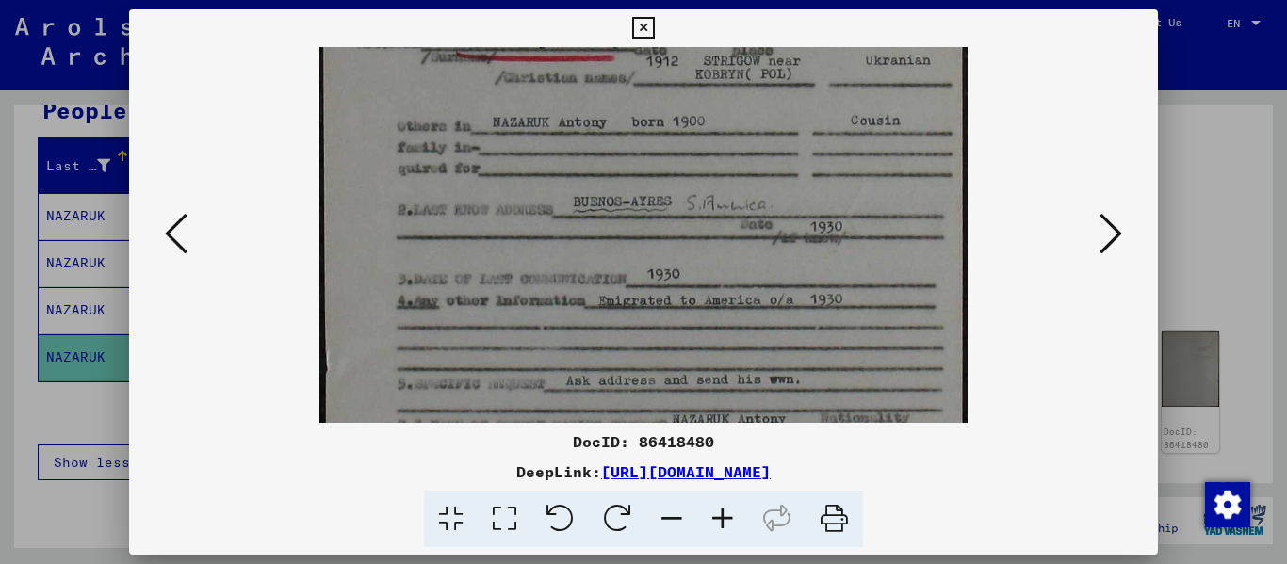
drag, startPoint x: 774, startPoint y: 314, endPoint x: 812, endPoint y: 265, distance: 61.8
click at [812, 265] on img at bounding box center [643, 223] width 648 height 847
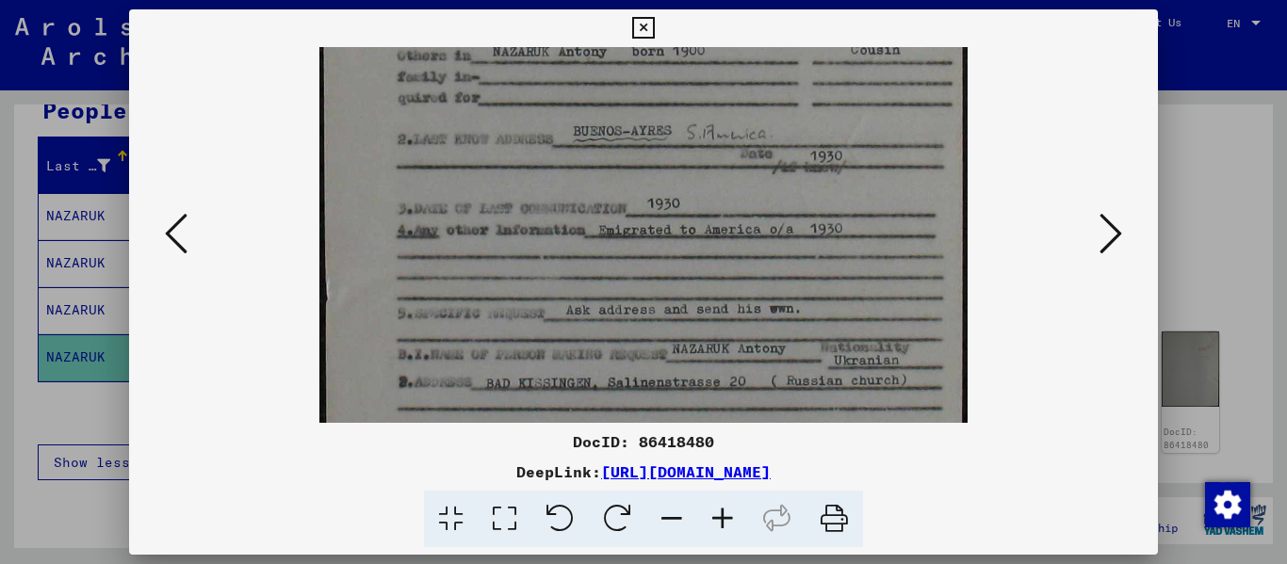
drag, startPoint x: 779, startPoint y: 287, endPoint x: 841, endPoint y: 190, distance: 115.2
click at [838, 197] on img at bounding box center [643, 153] width 648 height 847
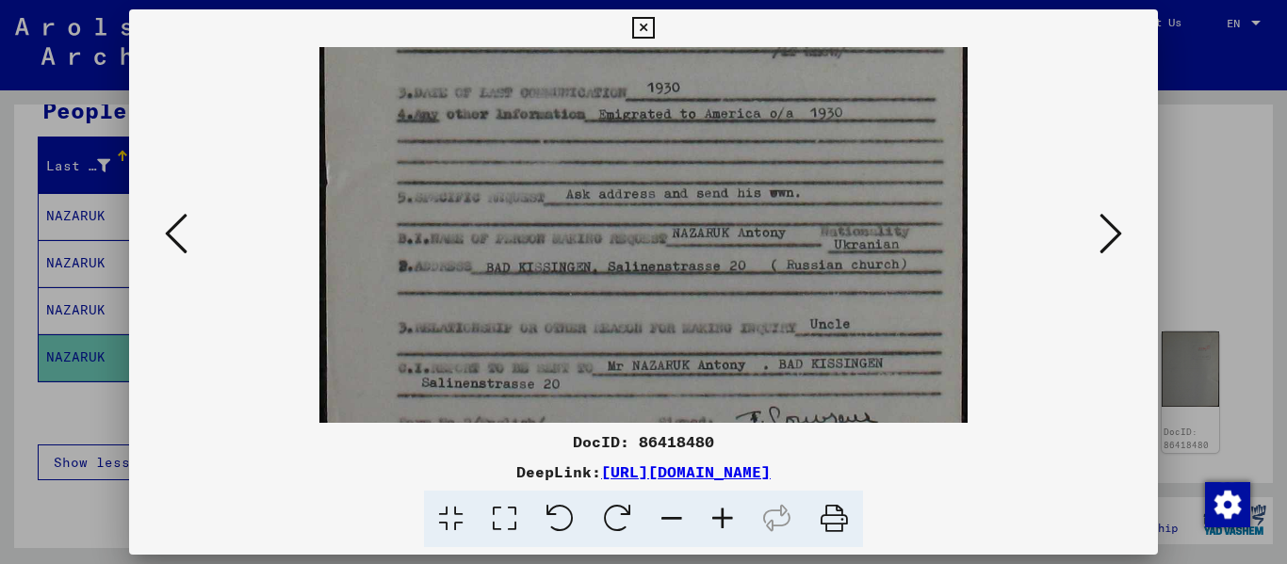
scroll to position [471, 0]
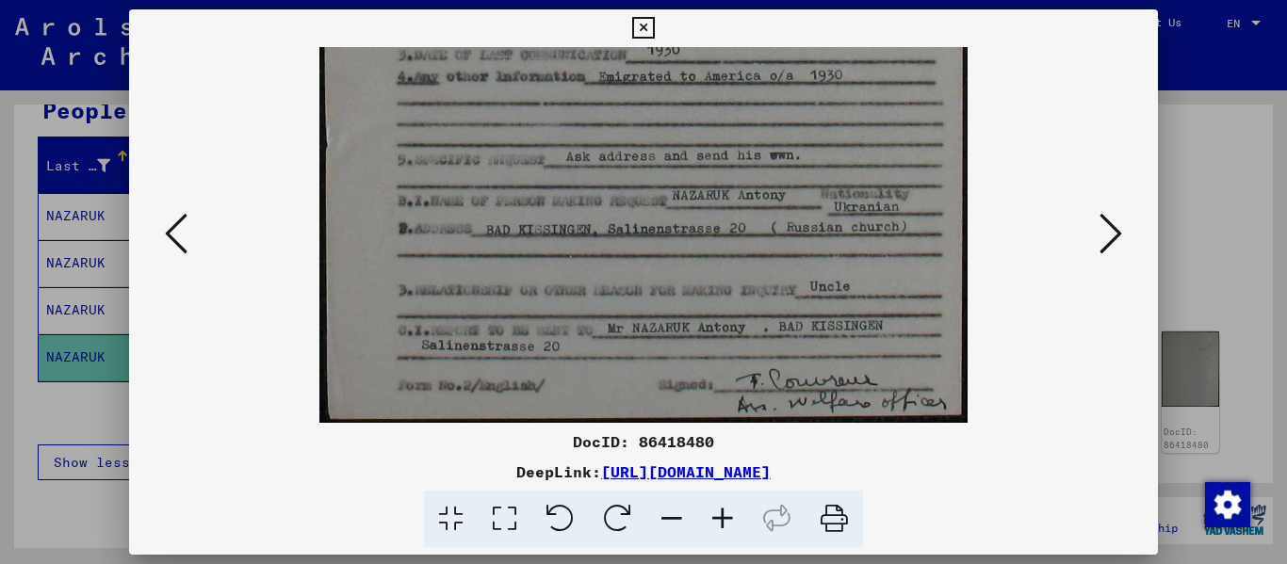
drag, startPoint x: 884, startPoint y: 352, endPoint x: 890, endPoint y: 208, distance: 144.2
click at [890, 208] on img at bounding box center [643, -1] width 648 height 847
click at [1116, 240] on icon at bounding box center [1110, 233] width 23 height 45
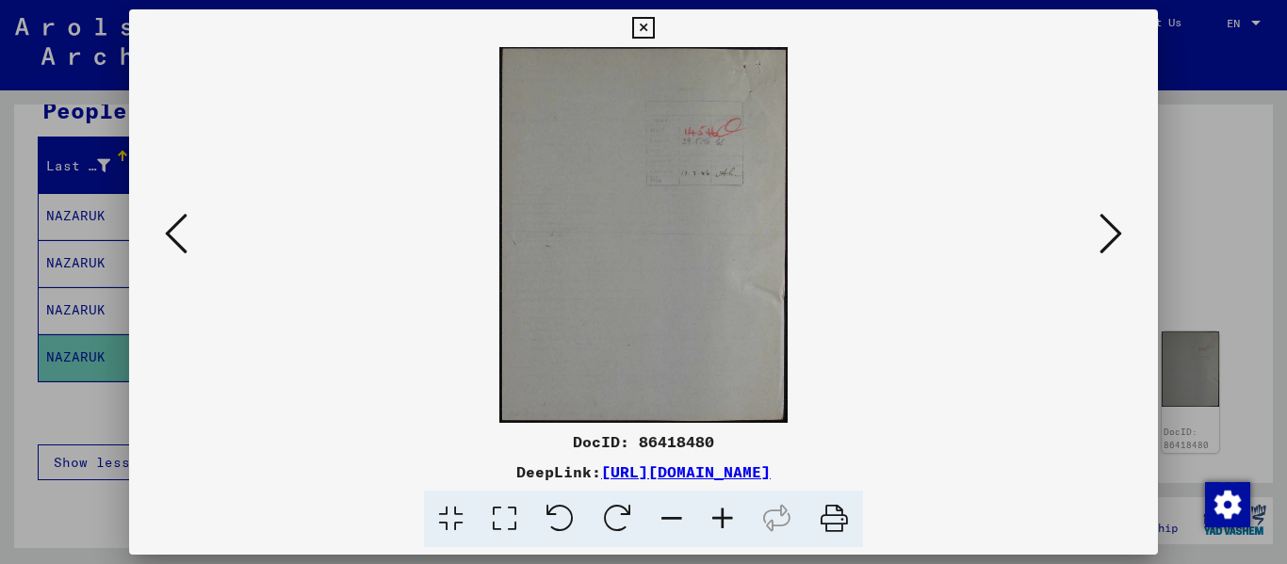
click at [1116, 240] on icon at bounding box center [1110, 233] width 23 height 45
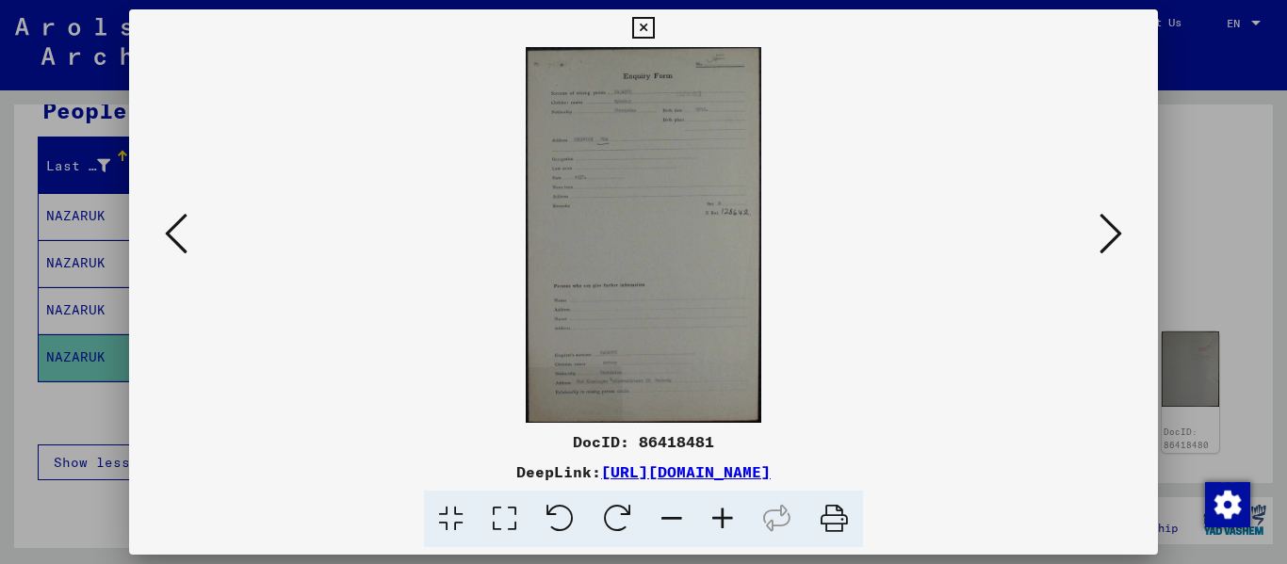
click at [1110, 239] on icon at bounding box center [1110, 233] width 23 height 45
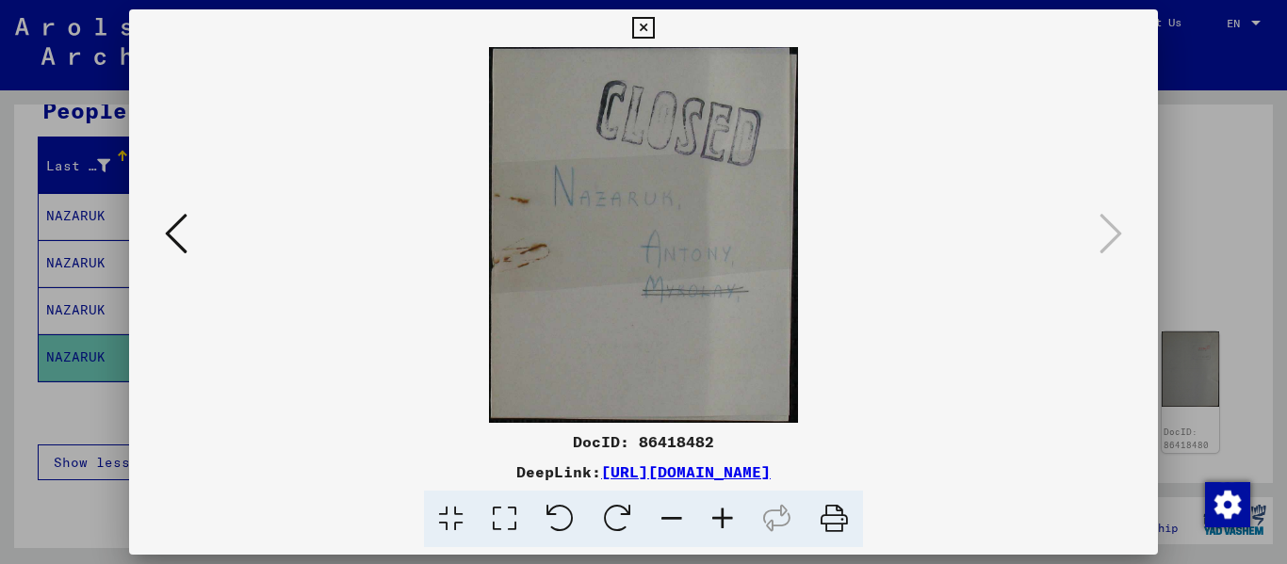
click at [654, 30] on icon at bounding box center [643, 28] width 22 height 23
